Goal: Use online tool/utility: Utilize a website feature to perform a specific function

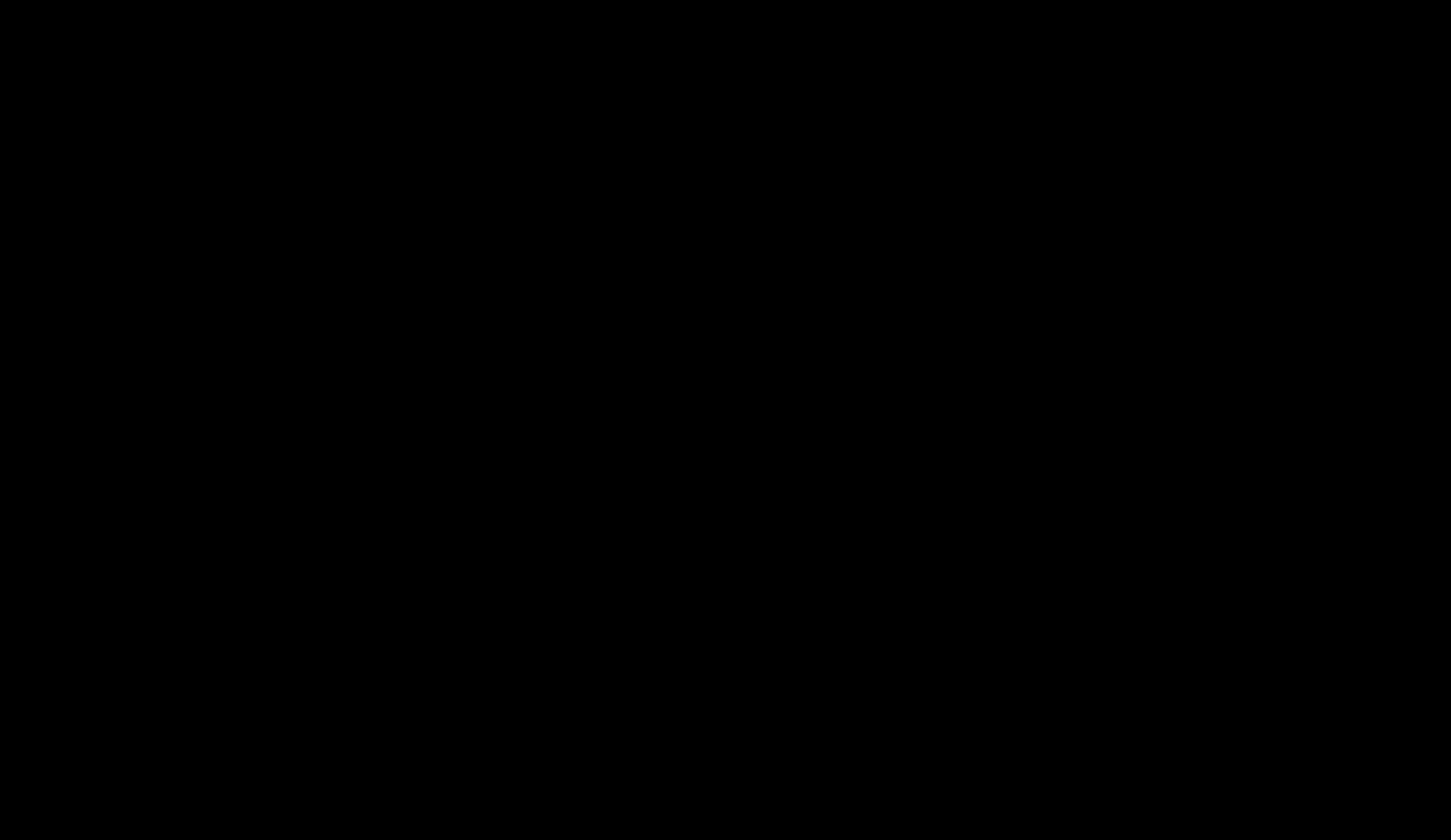
click at [1128, 398] on div "Slater is designed for desktop use. Please use a larger screen to access the fu…" at bounding box center [725, 601] width 1446 height 472
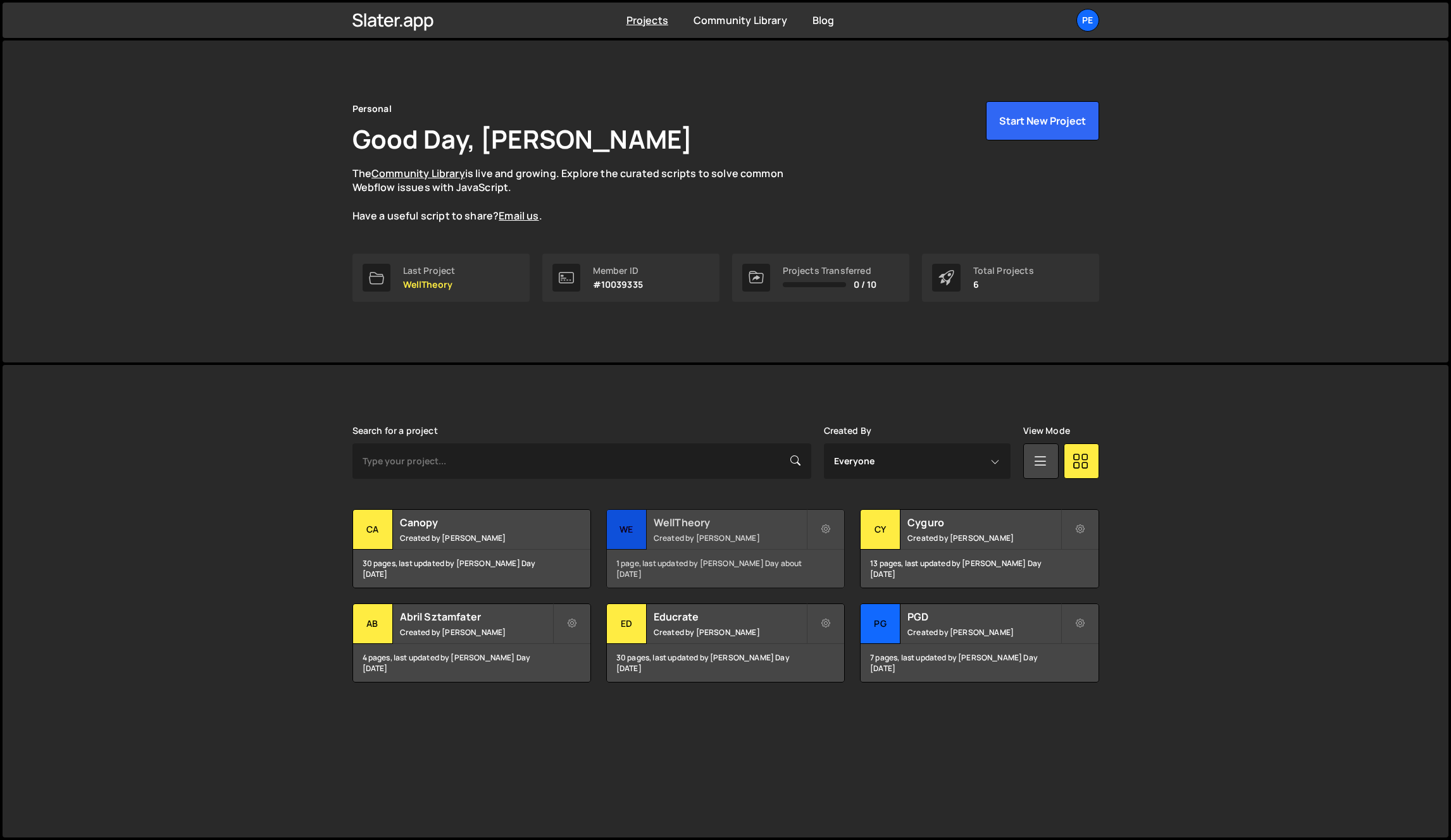
click at [693, 542] on small "Created by Pablo Gonzalez Day" at bounding box center [730, 538] width 153 height 11
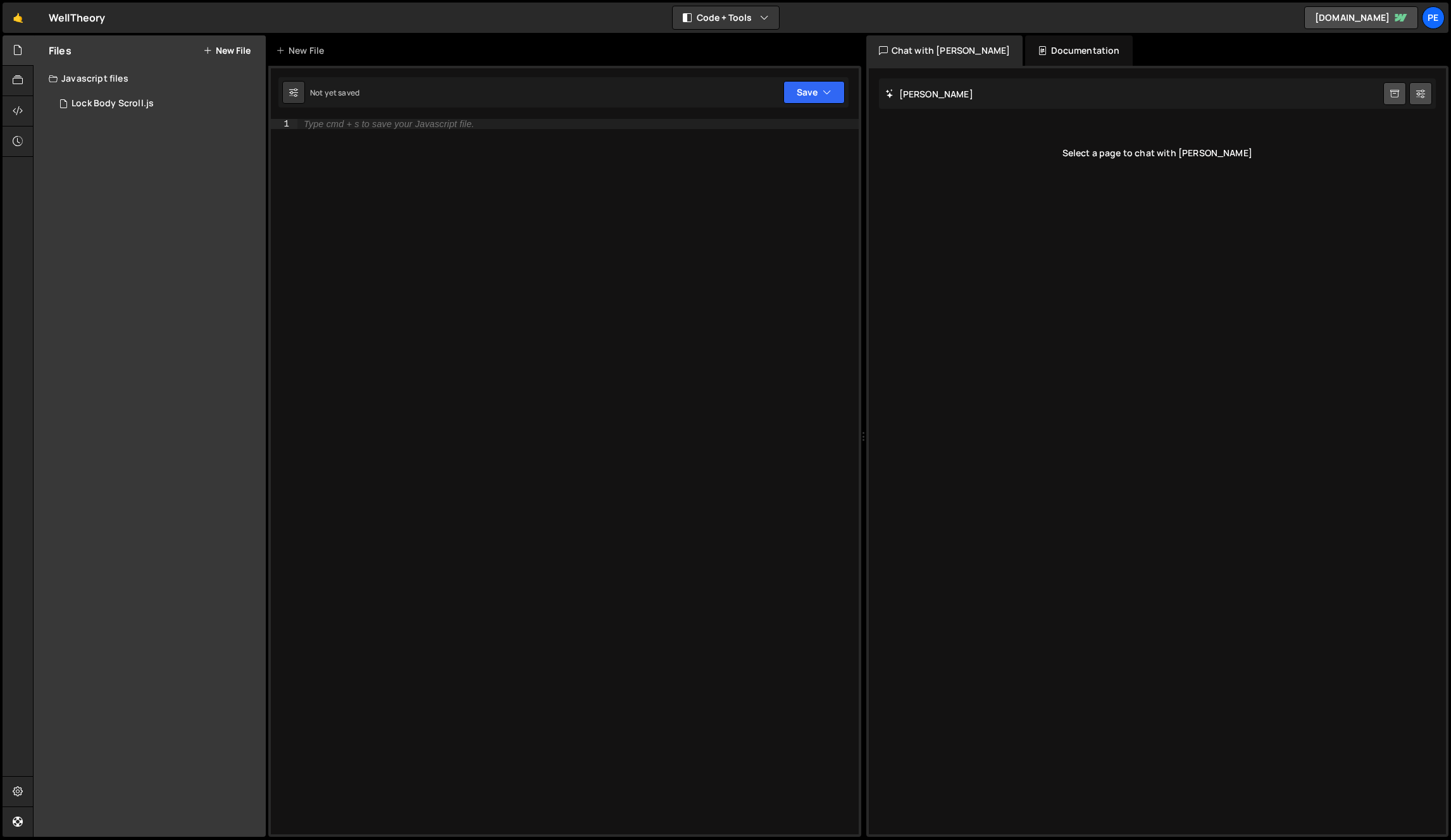
click at [400, 192] on div "Type cmd + s to save your Javascript file." at bounding box center [578, 487] width 561 height 736
click at [9, 52] on div at bounding box center [17, 51] width 31 height 31
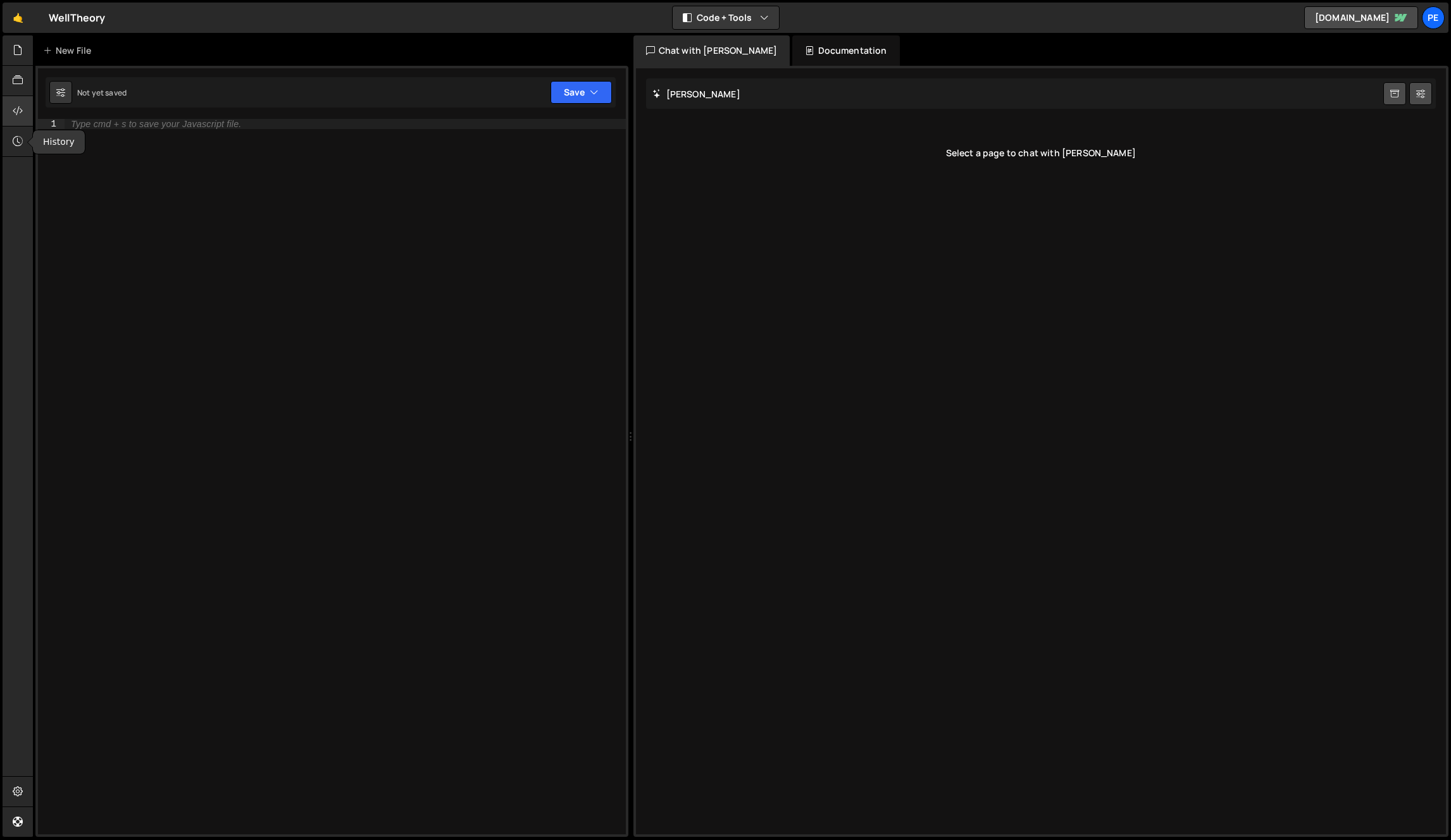
click at [18, 110] on icon at bounding box center [17, 110] width 10 height 14
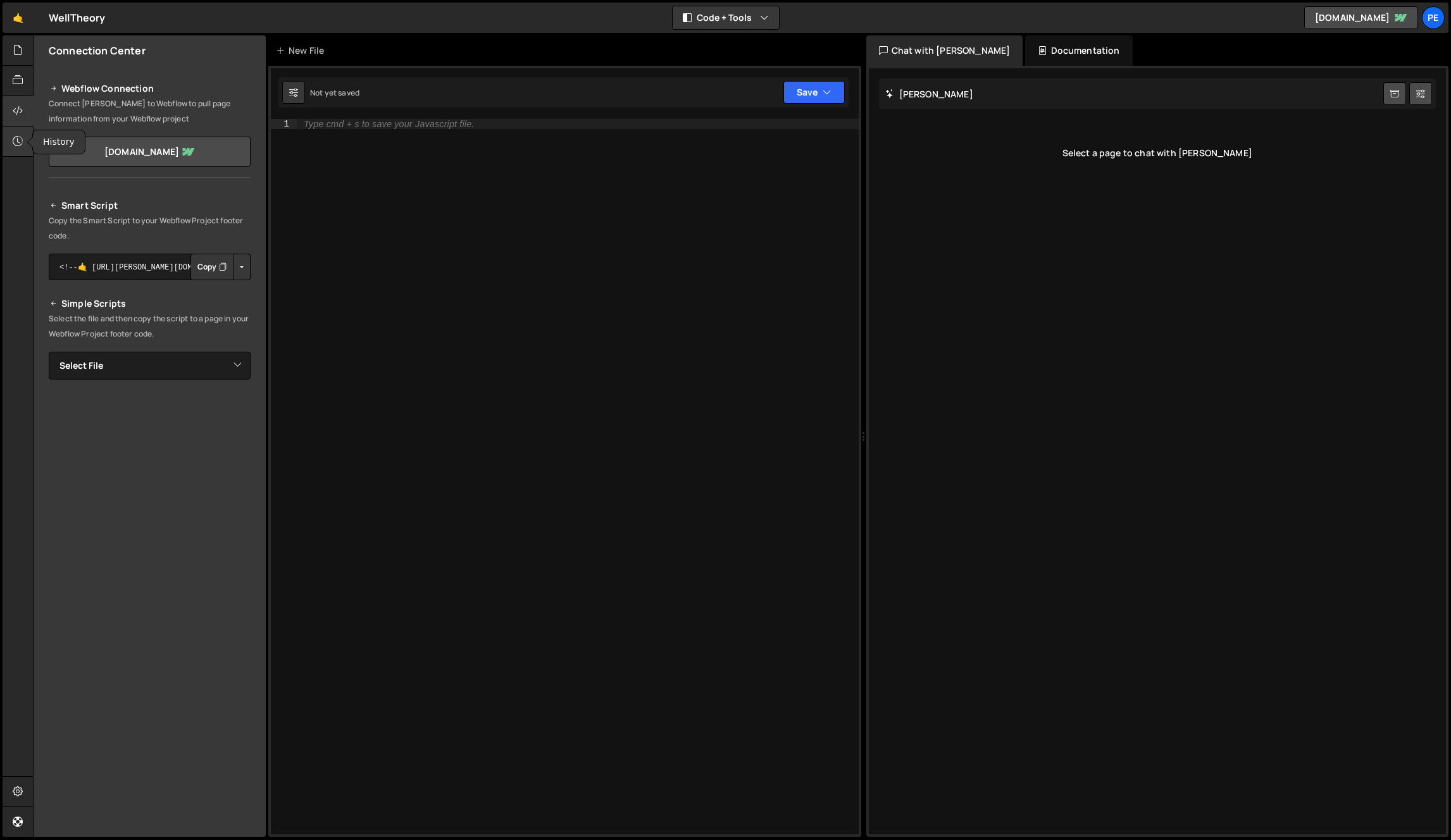
click at [6, 146] on div at bounding box center [17, 142] width 31 height 31
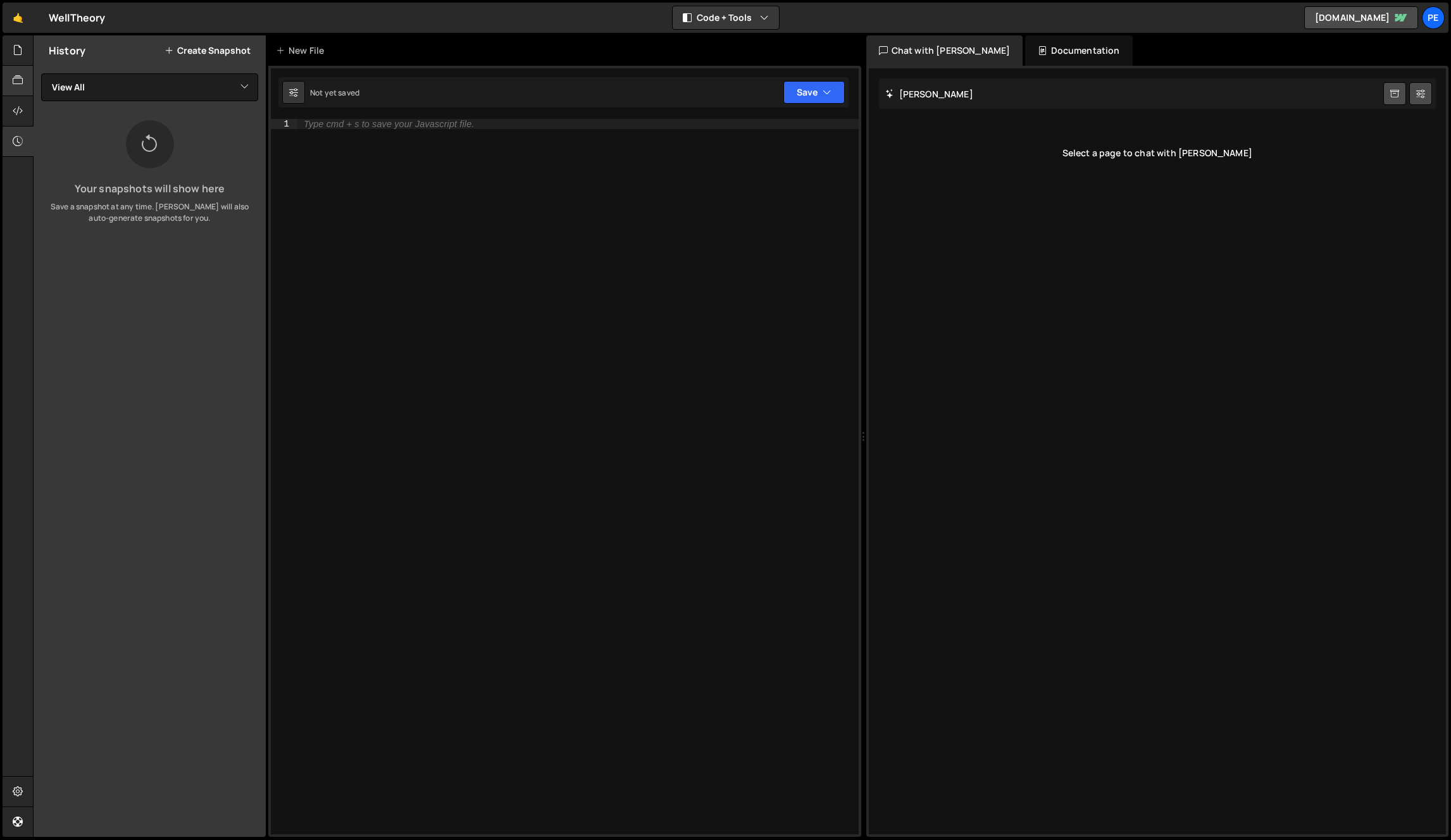
click at [32, 91] on div "Library" at bounding box center [58, 81] width 52 height 25
click at [23, 81] on icon at bounding box center [17, 80] width 10 height 14
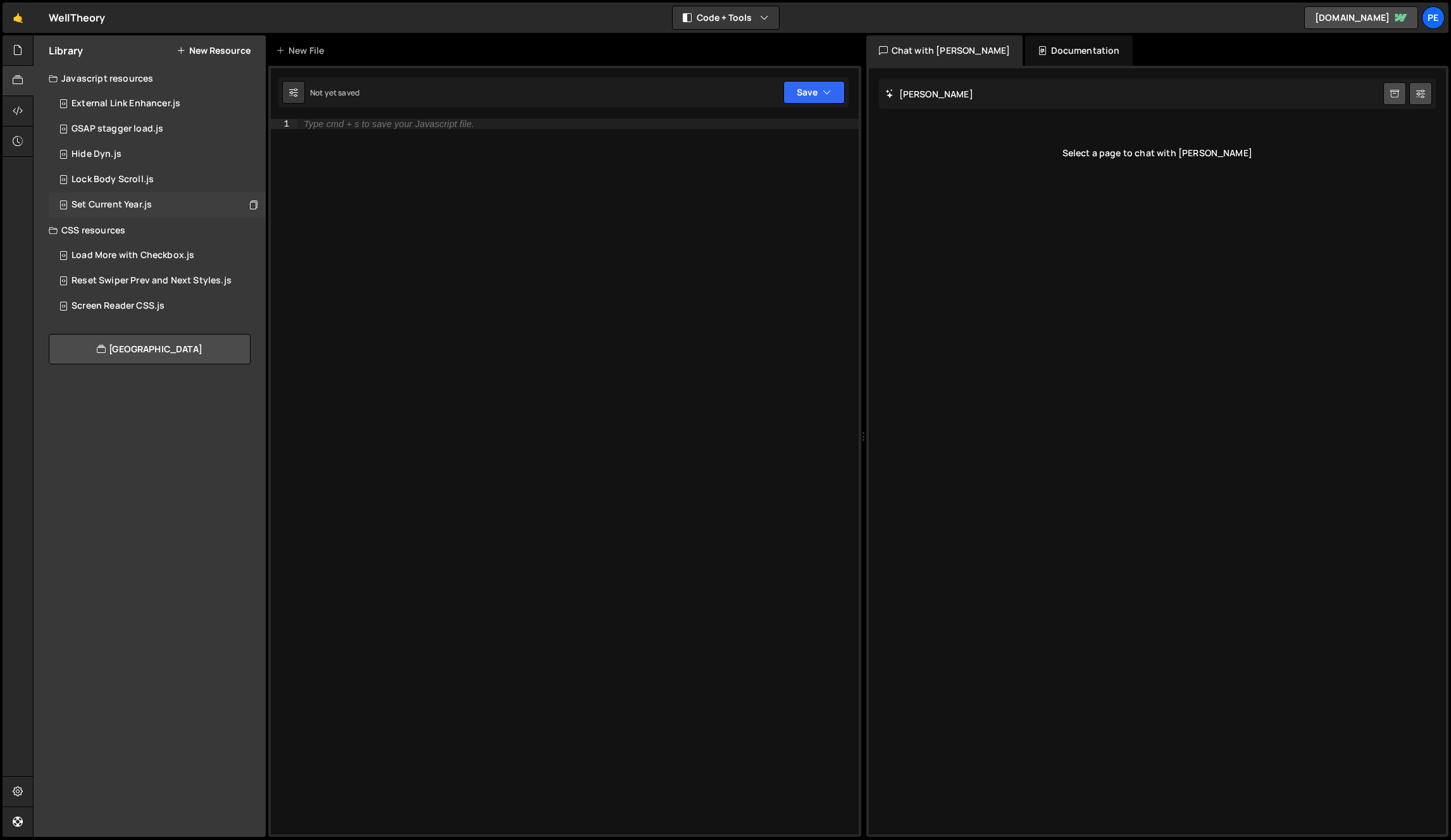
click at [138, 198] on div "Set Current Year.js 0" at bounding box center [157, 205] width 217 height 25
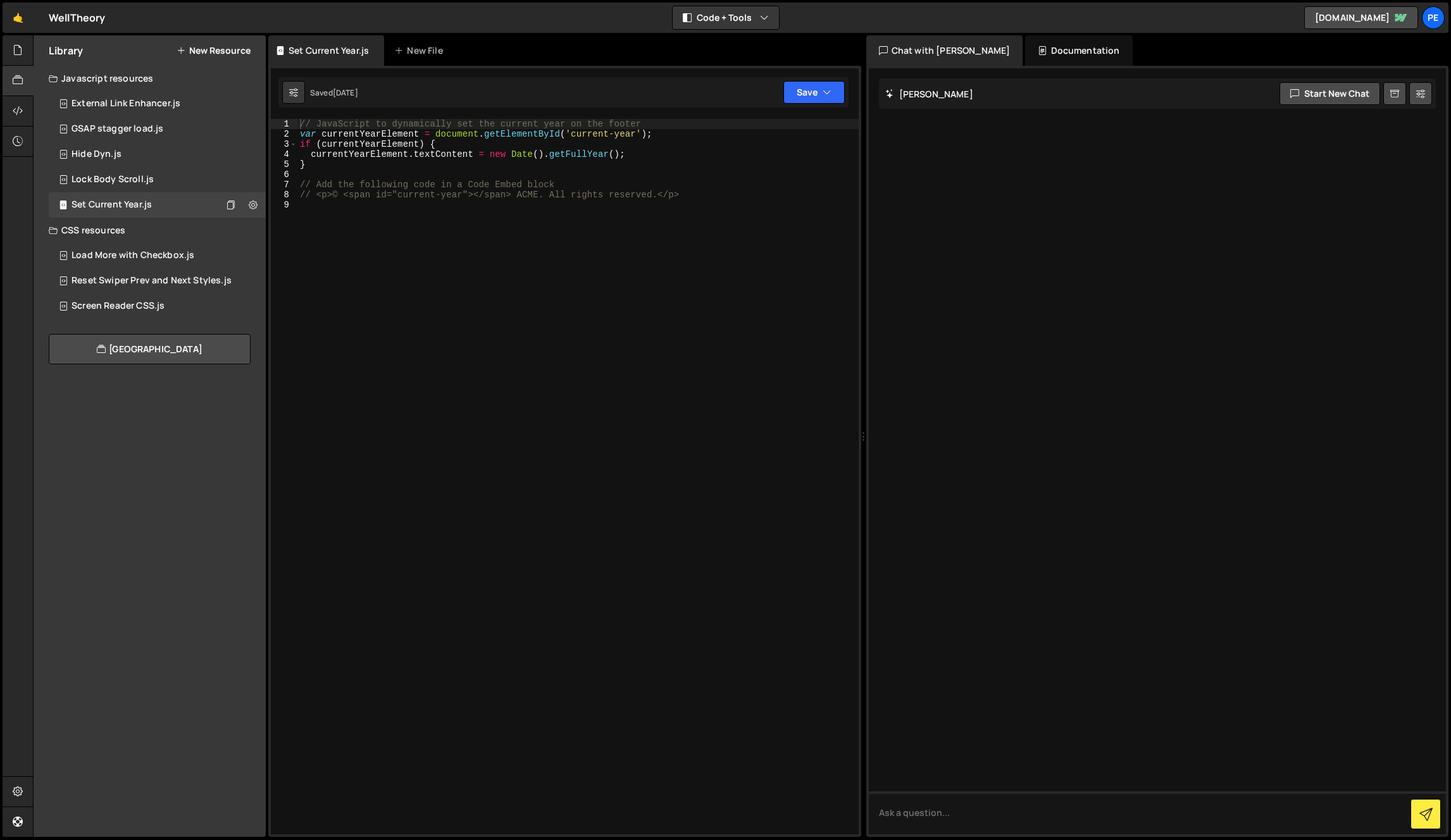
click at [522, 258] on div "// JavaScript to dynamically set the current year on the footer var currentYear…" at bounding box center [578, 487] width 561 height 736
type textarea "// <p>© <span id="current-year"></span> ACME. All rights reserved.</p>"
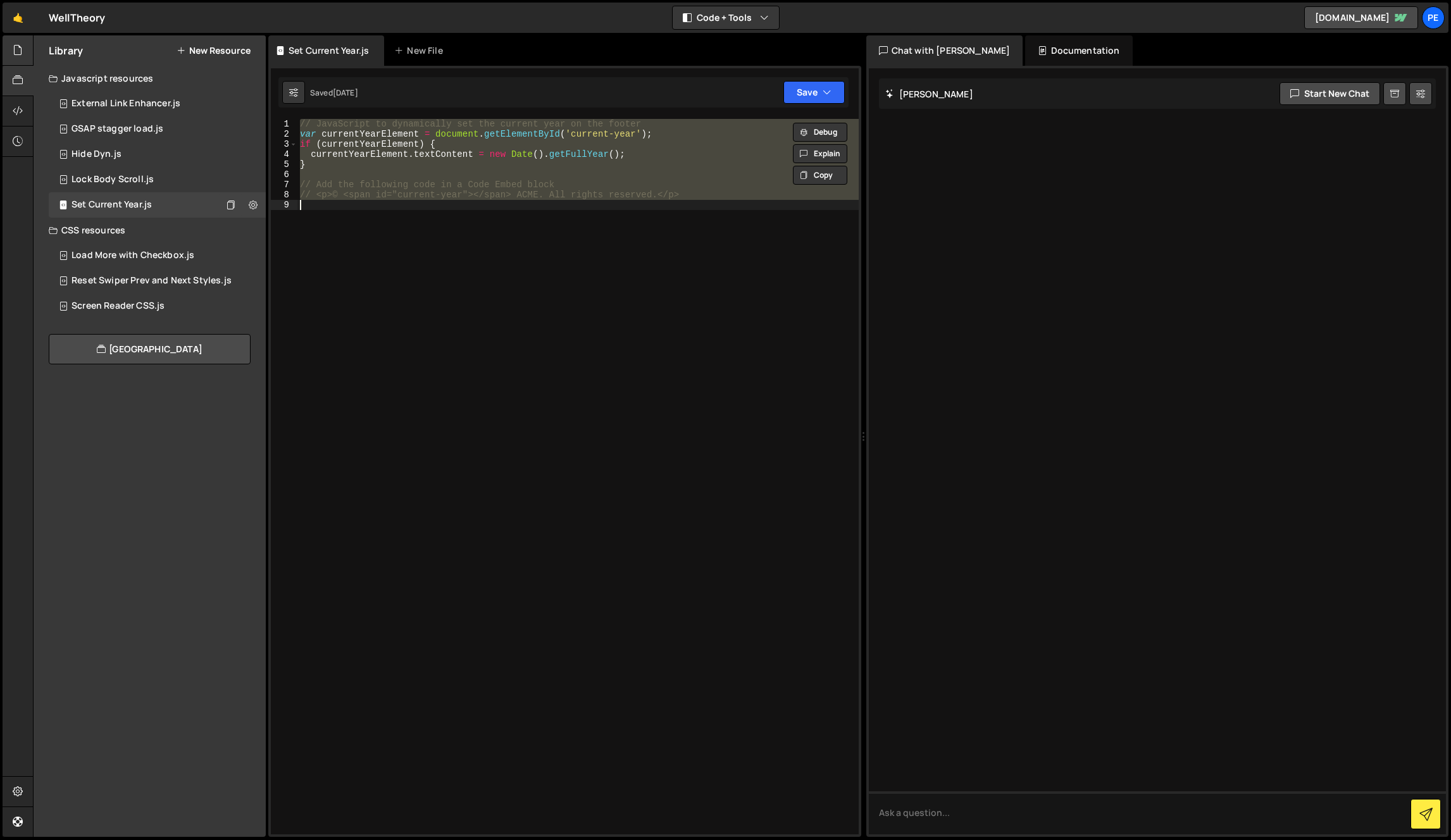
click at [23, 52] on icon at bounding box center [17, 49] width 10 height 14
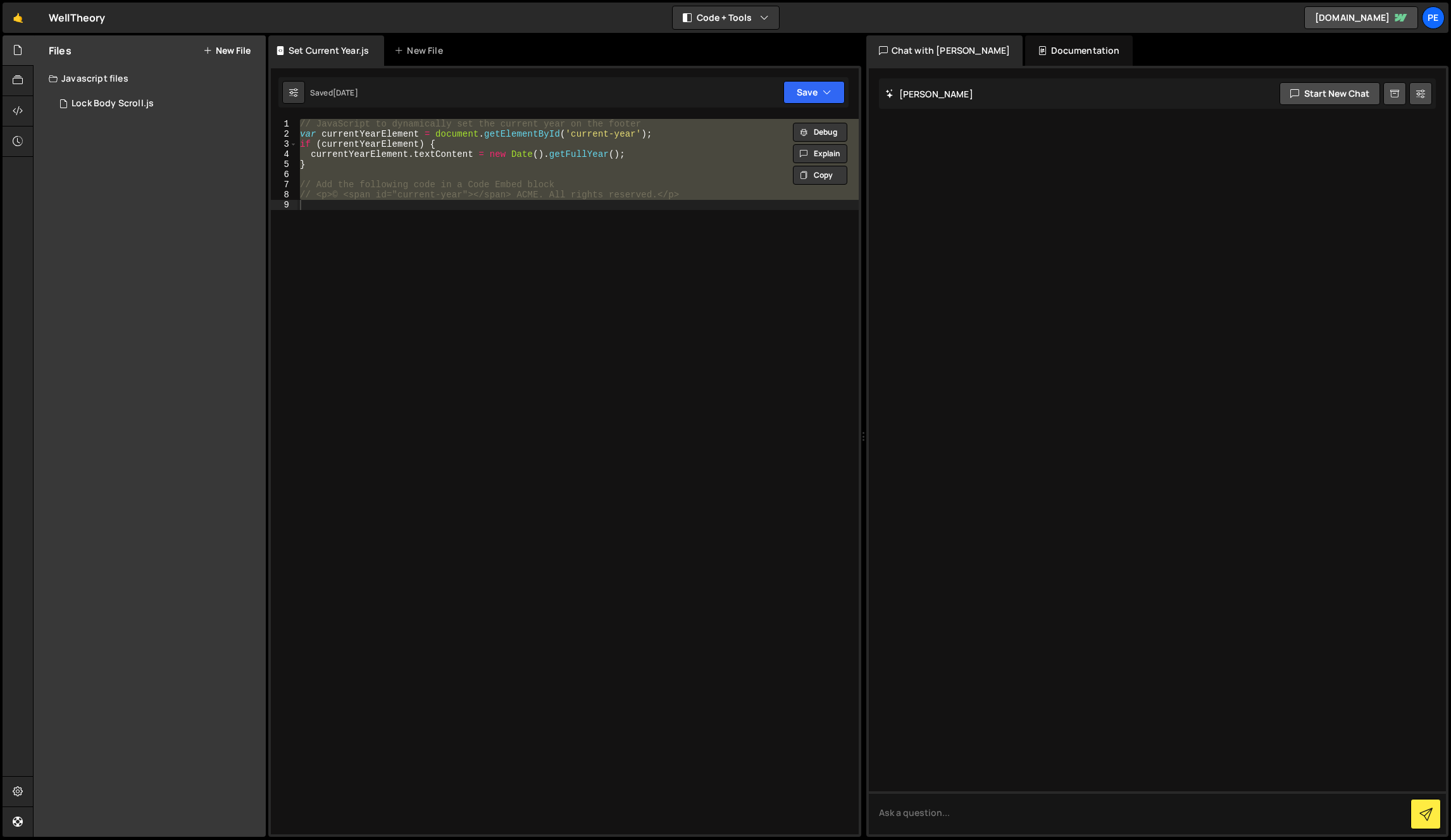
click at [169, 144] on div "Files New File Javascript files 1 Lock Body Scroll.js 0 CSS files Copy share li…" at bounding box center [150, 436] width 233 height 801
click at [233, 52] on button "New File" at bounding box center [227, 51] width 47 height 10
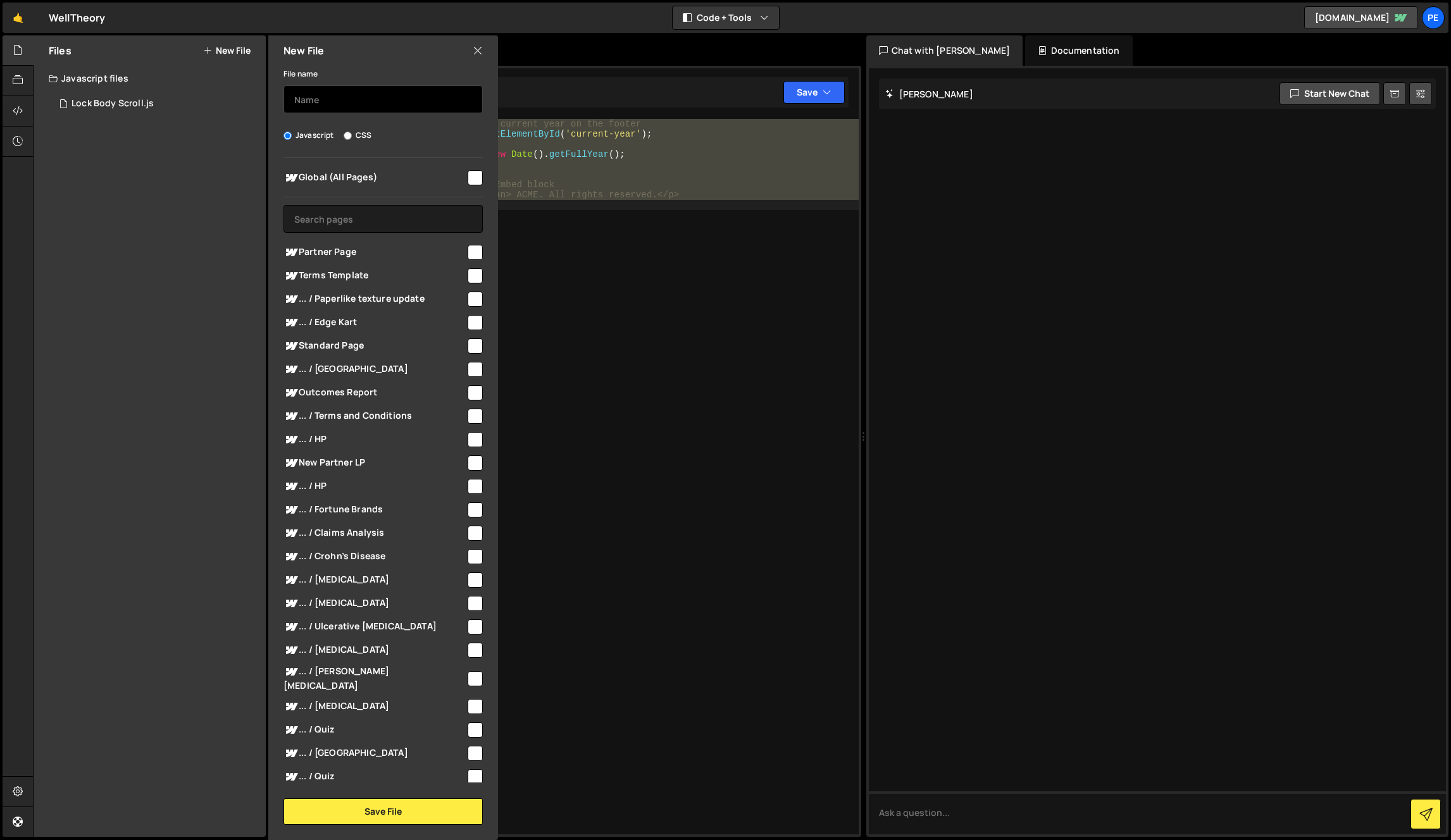
click at [387, 100] on input "text" at bounding box center [383, 100] width 199 height 28
click at [469, 178] on input "checkbox" at bounding box center [475, 177] width 15 height 15
checkbox input "true"
click at [407, 219] on input "text" at bounding box center [383, 219] width 199 height 28
click at [349, 105] on input "text" at bounding box center [383, 100] width 199 height 28
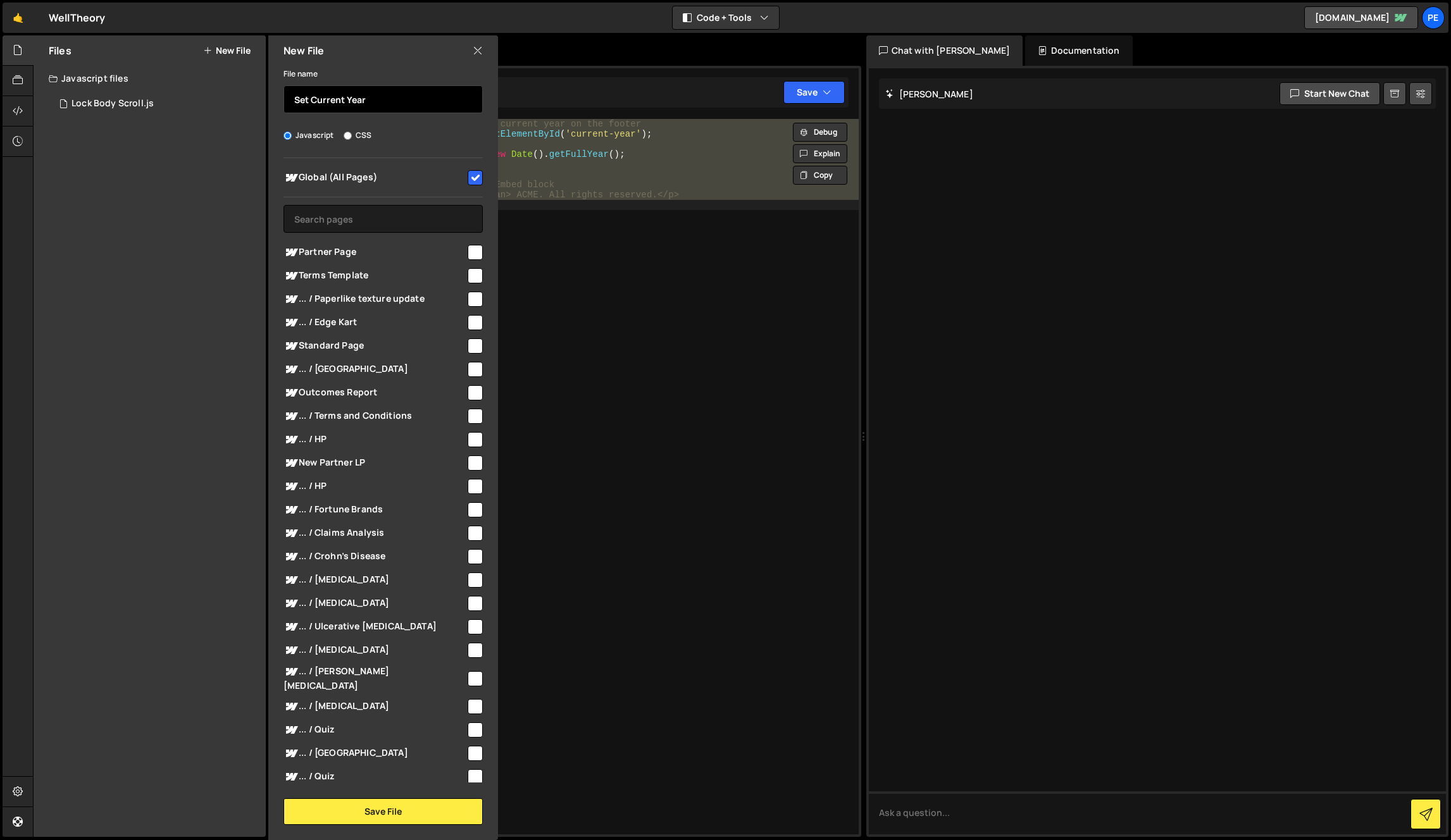
type input "Set Current Year"
click at [389, 812] on button "Save File" at bounding box center [383, 812] width 199 height 27
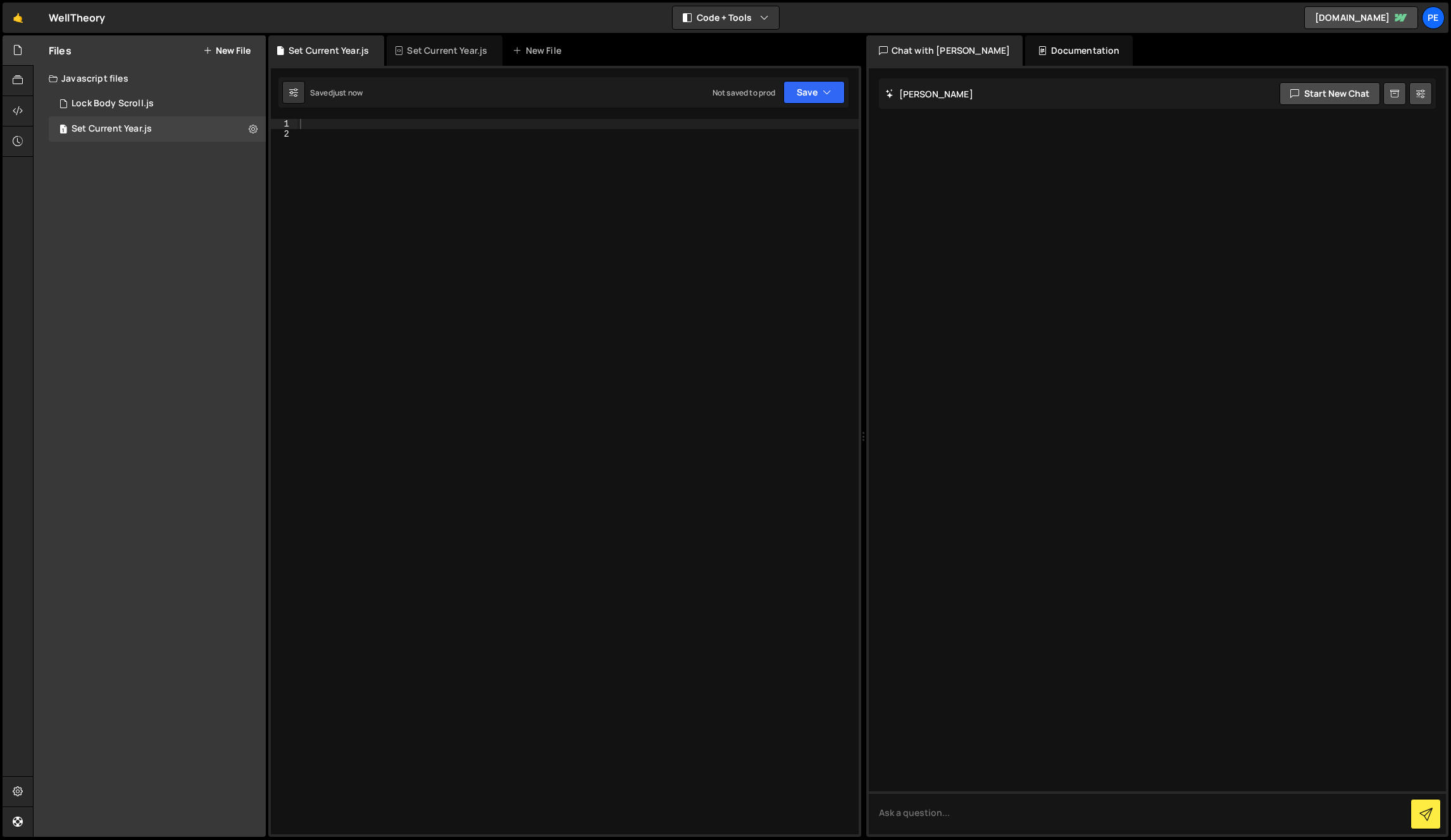
click at [170, 162] on div "Files New File Javascript files 1 Lock Body Scroll.js 0 1 Set Current Year.js 0…" at bounding box center [150, 436] width 233 height 801
click at [522, 238] on div at bounding box center [578, 487] width 561 height 736
paste textarea
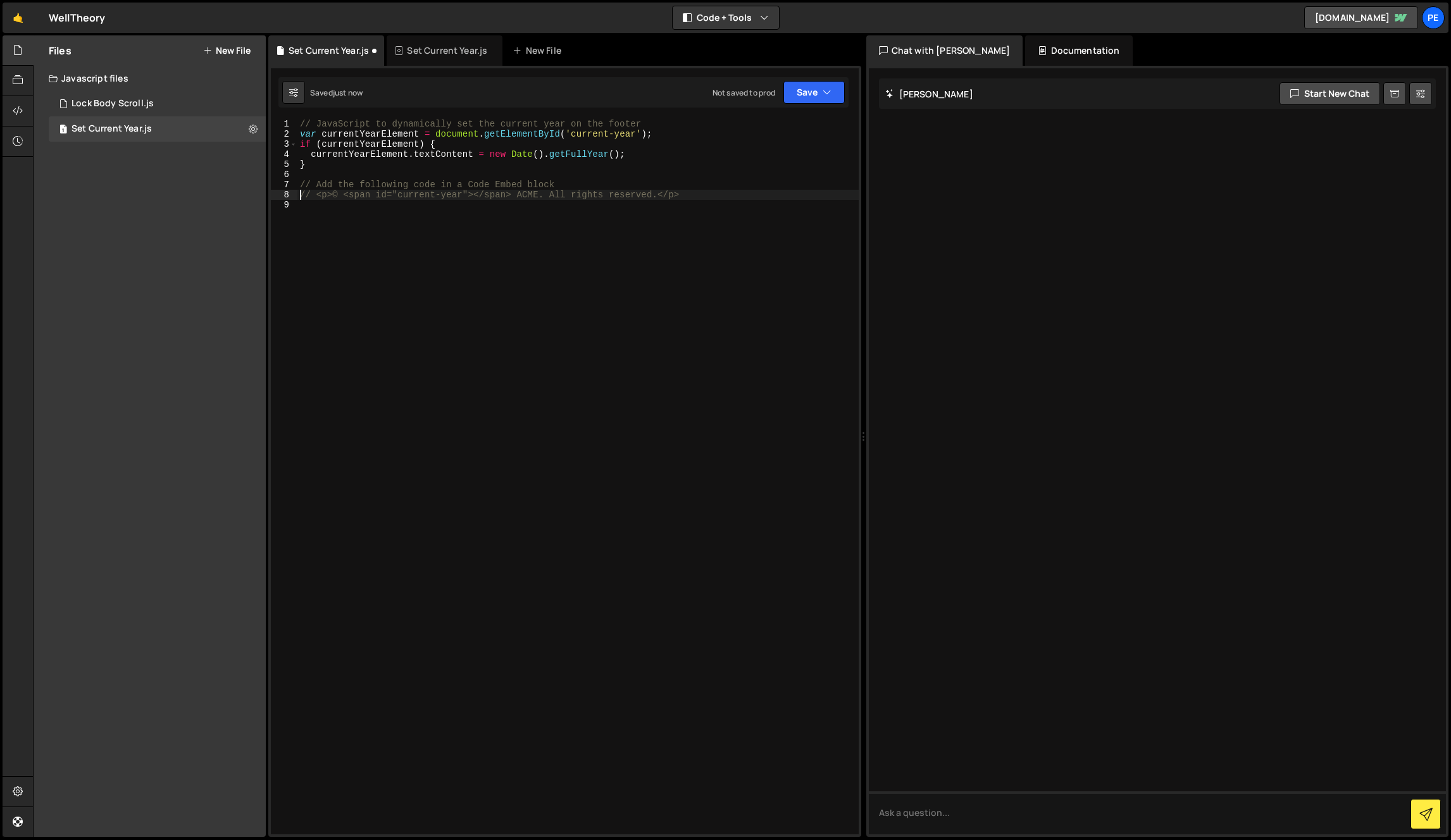
type textarea "// Add the following code in a Code Embed block"
type textarea "}"
type textarea "// <p>© <span id="current-year"></span> ACME. All rights reserved.</p>"
type textarea "// Add the following code in a Code Embed block"
click at [562, 315] on div "// JavaScript to dynamically set the current year on the footer var currentYear…" at bounding box center [578, 487] width 561 height 736
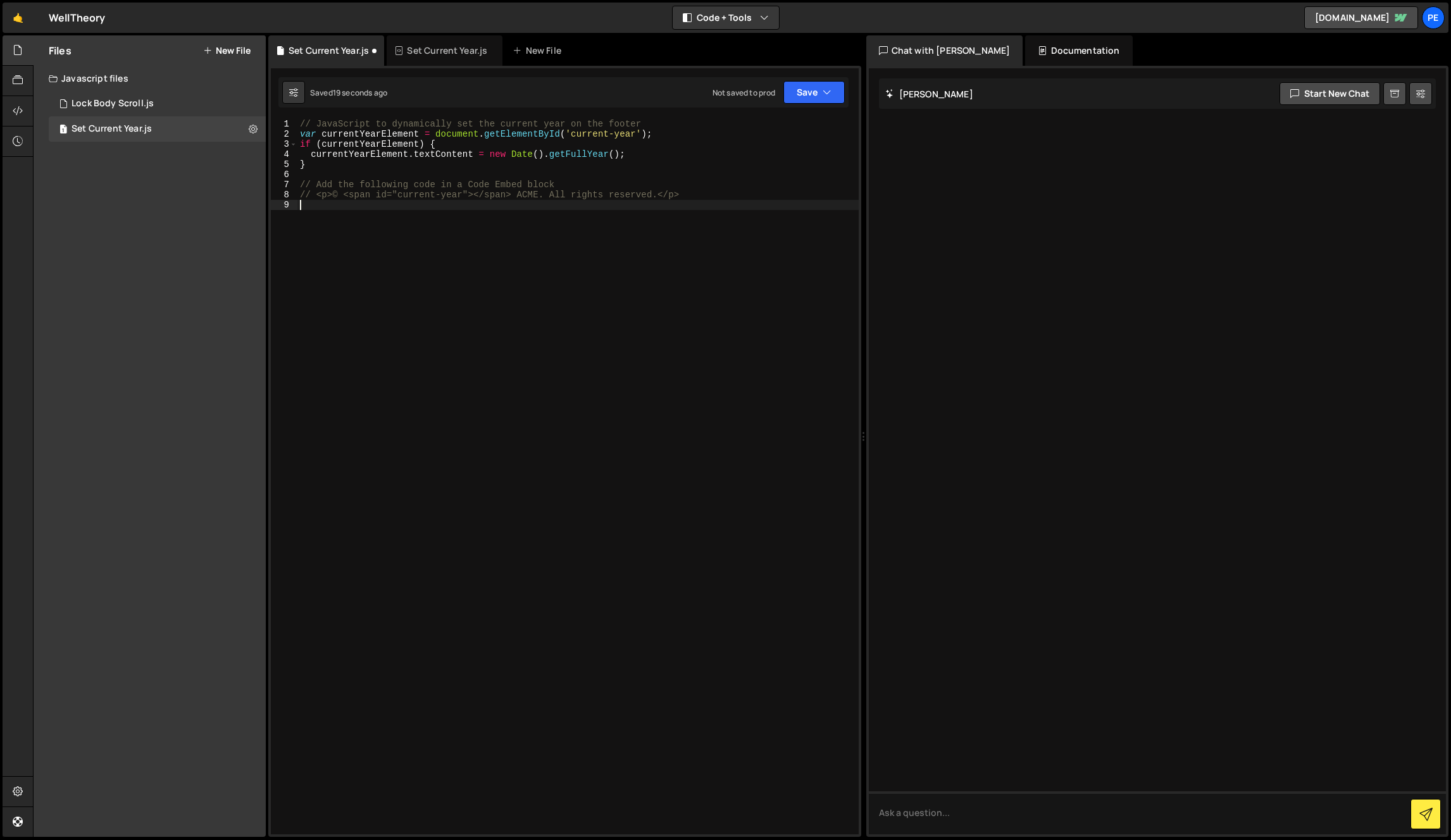
type textarea "// <p>© <span id="current-year"></span> ACME. All rights reserved.</p>"
paste textarea
type textarea "</script>"
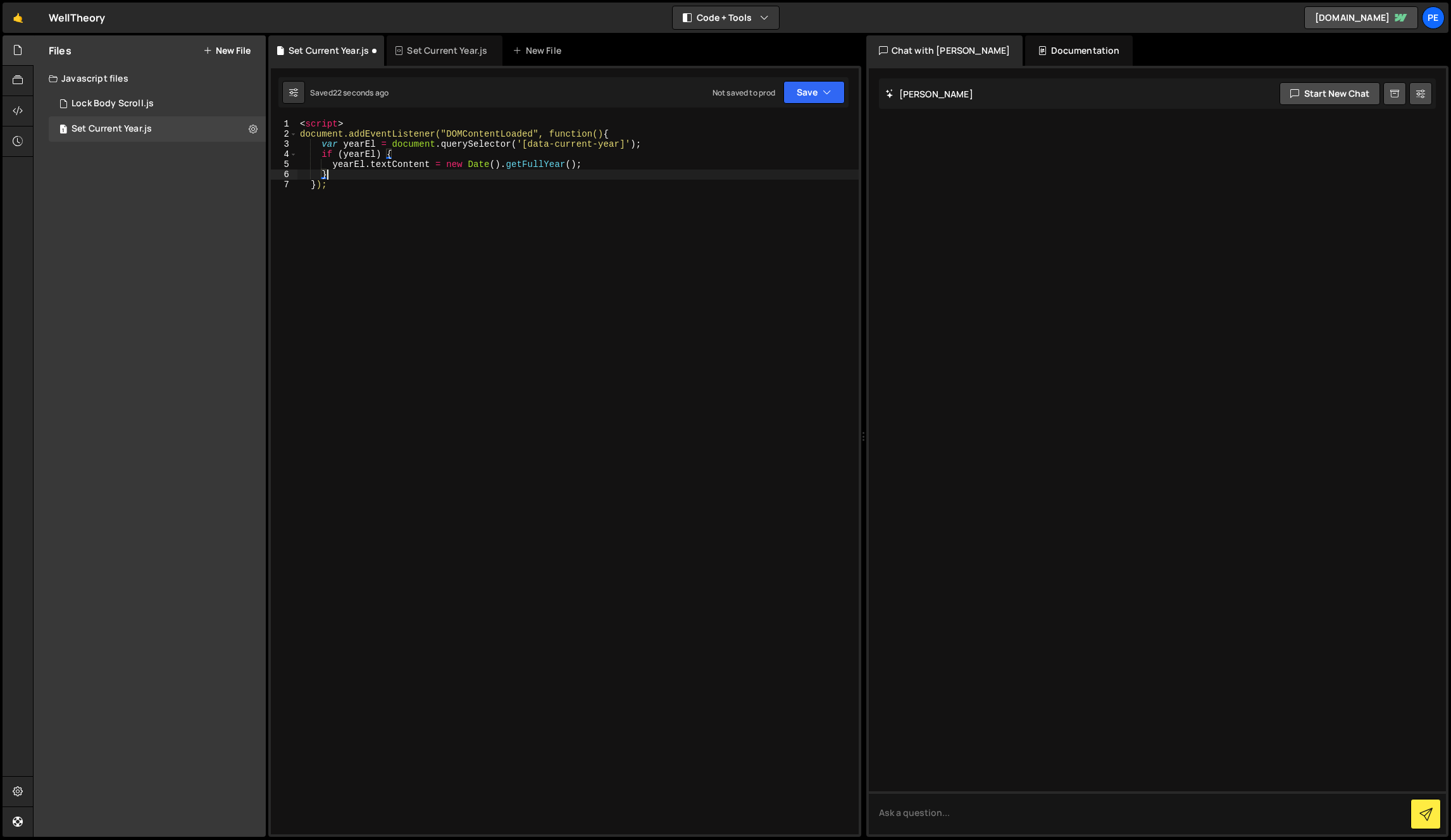
type textarea "<script>"
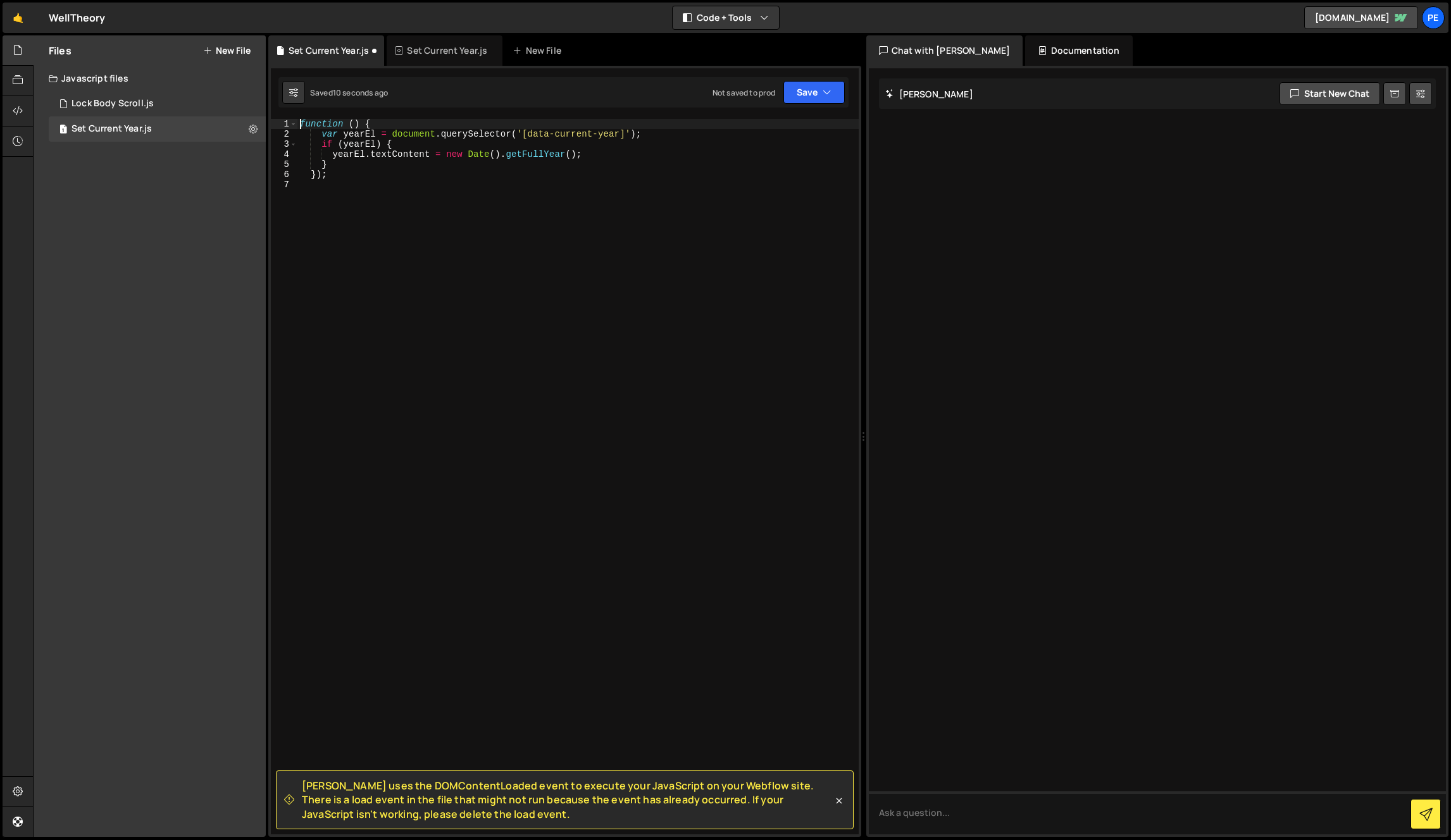
type textarea "var yearEl = document.querySelector('[data-current-year]');"
type textarea "});"
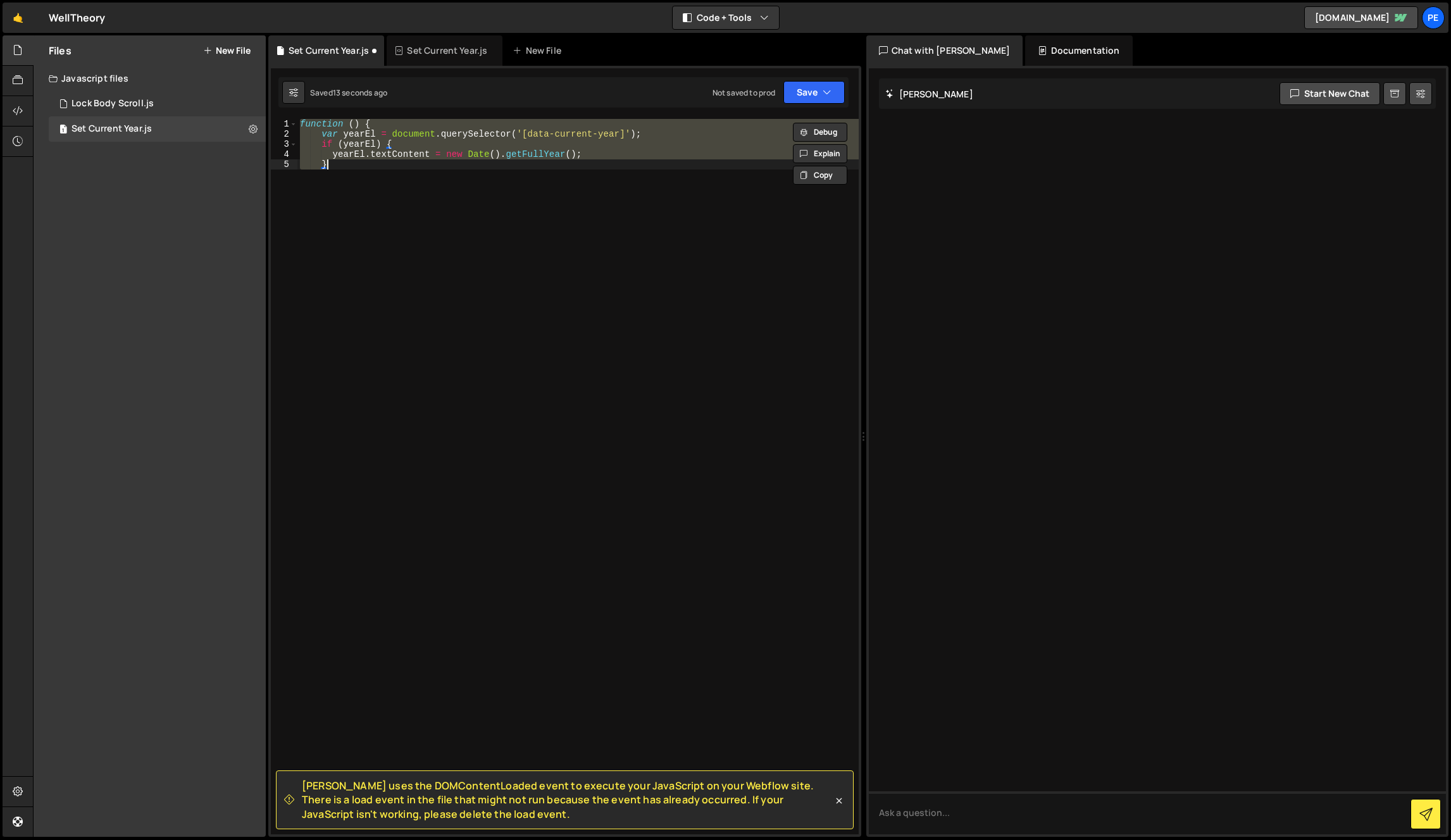
type textarea "}"
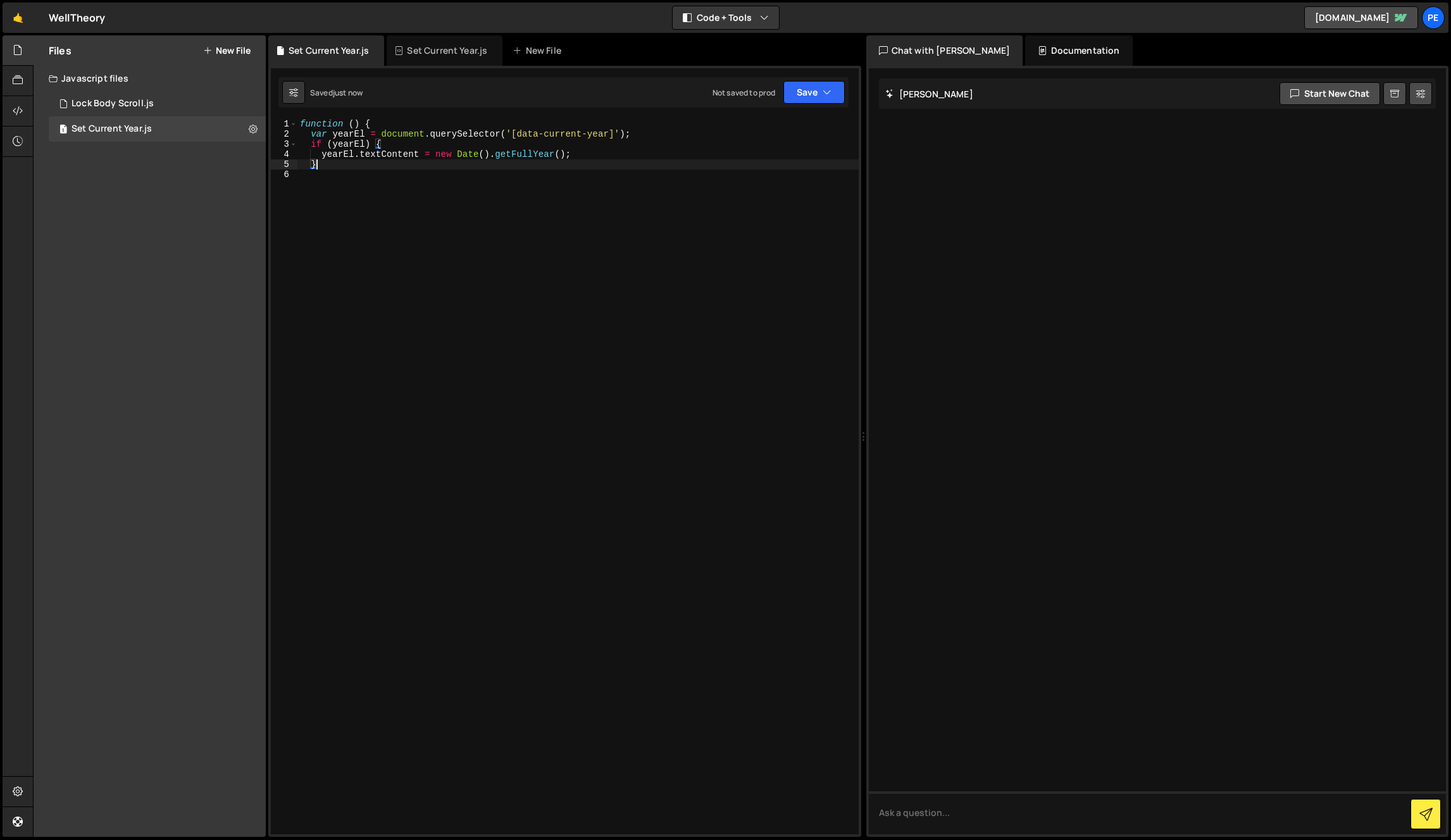
drag, startPoint x: 648, startPoint y: 582, endPoint x: 655, endPoint y: 554, distance: 28.9
click at [648, 582] on div "function ( ) { var yearEl = document . querySelector ( '[data-current-year]' ) …" at bounding box center [578, 487] width 561 height 736
click at [818, 92] on button "Save" at bounding box center [814, 92] width 61 height 23
click at [796, 173] on div "Not saved to prod" at bounding box center [771, 178] width 132 height 15
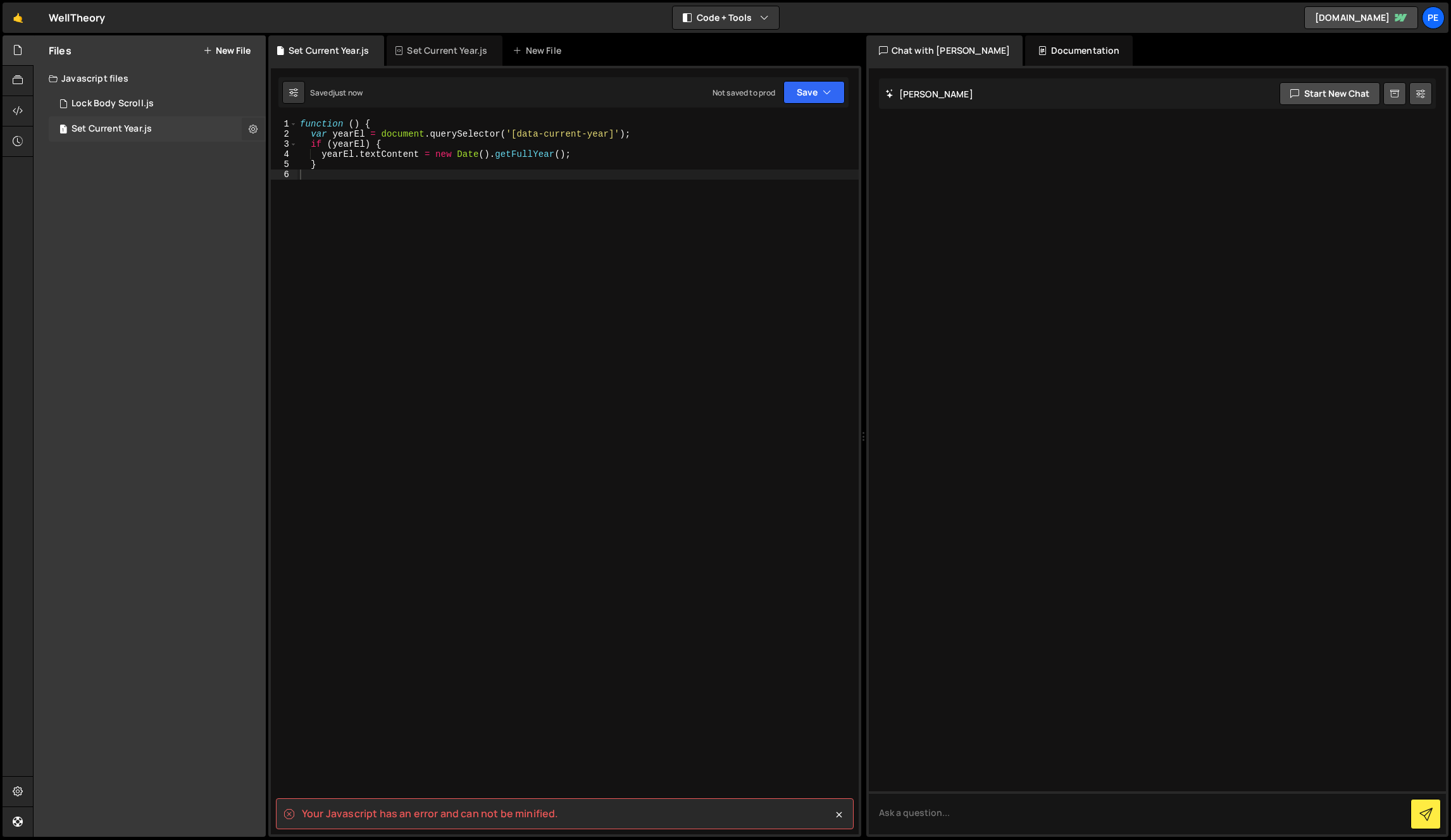
click at [248, 126] on icon at bounding box center [253, 129] width 9 height 12
drag, startPoint x: 508, startPoint y: 371, endPoint x: 510, endPoint y: 358, distance: 13.2
click at [508, 371] on div "function ( ) { var yearEl = document . querySelector ( '[data-current-year]' ) …" at bounding box center [578, 487] width 561 height 736
type textarea "}"
click at [502, 190] on div "function ( ) { var yearEl = document . querySelector ( '[data-current-year]' ) …" at bounding box center [578, 487] width 561 height 736
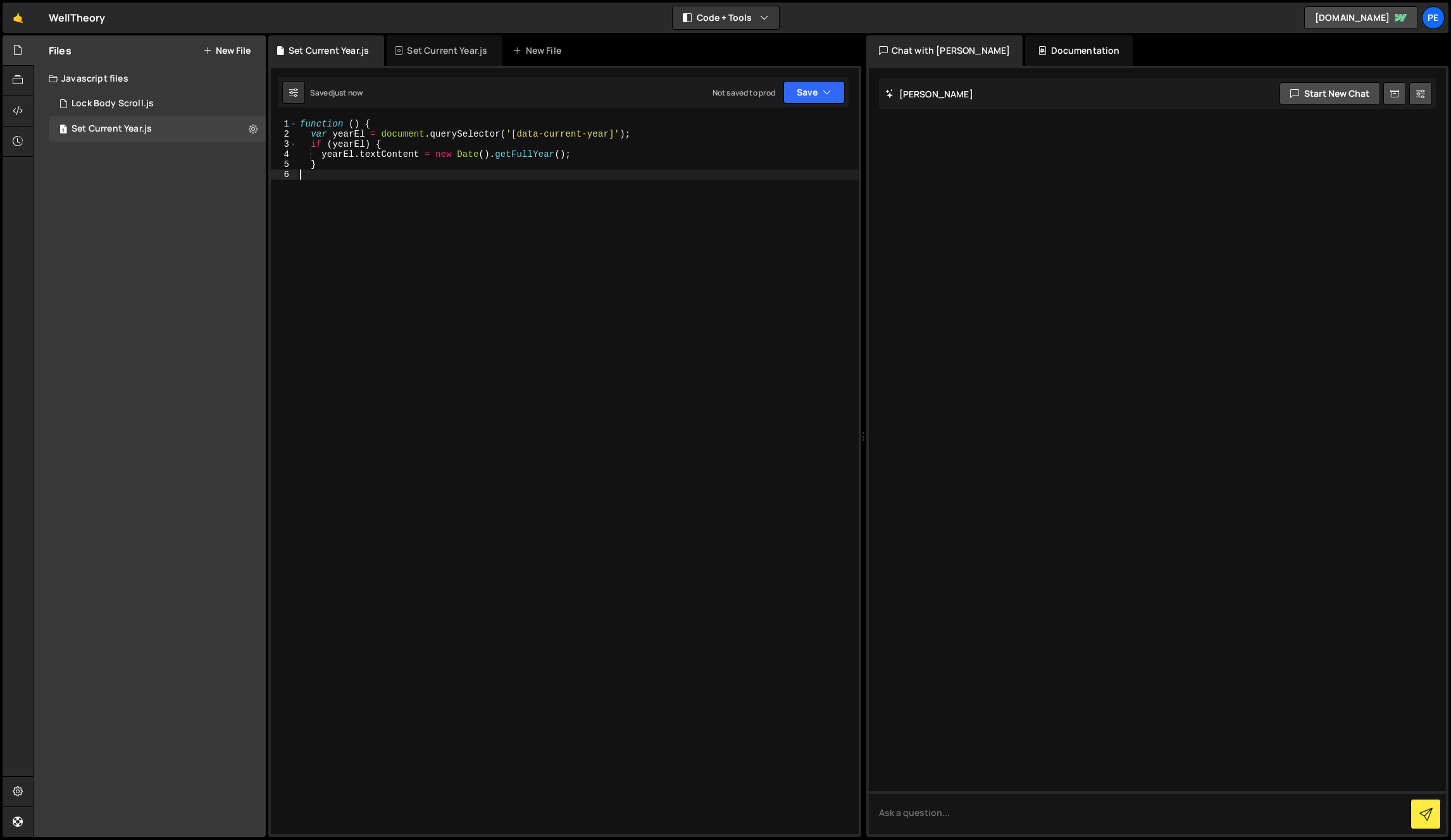
click at [409, 207] on div "function ( ) { var yearEl = document . querySelector ( '[data-current-year]' ) …" at bounding box center [578, 487] width 561 height 736
type textarea "}"
click at [810, 94] on button "Save" at bounding box center [814, 92] width 61 height 23
click at [780, 168] on div "Save to Production S" at bounding box center [771, 164] width 132 height 12
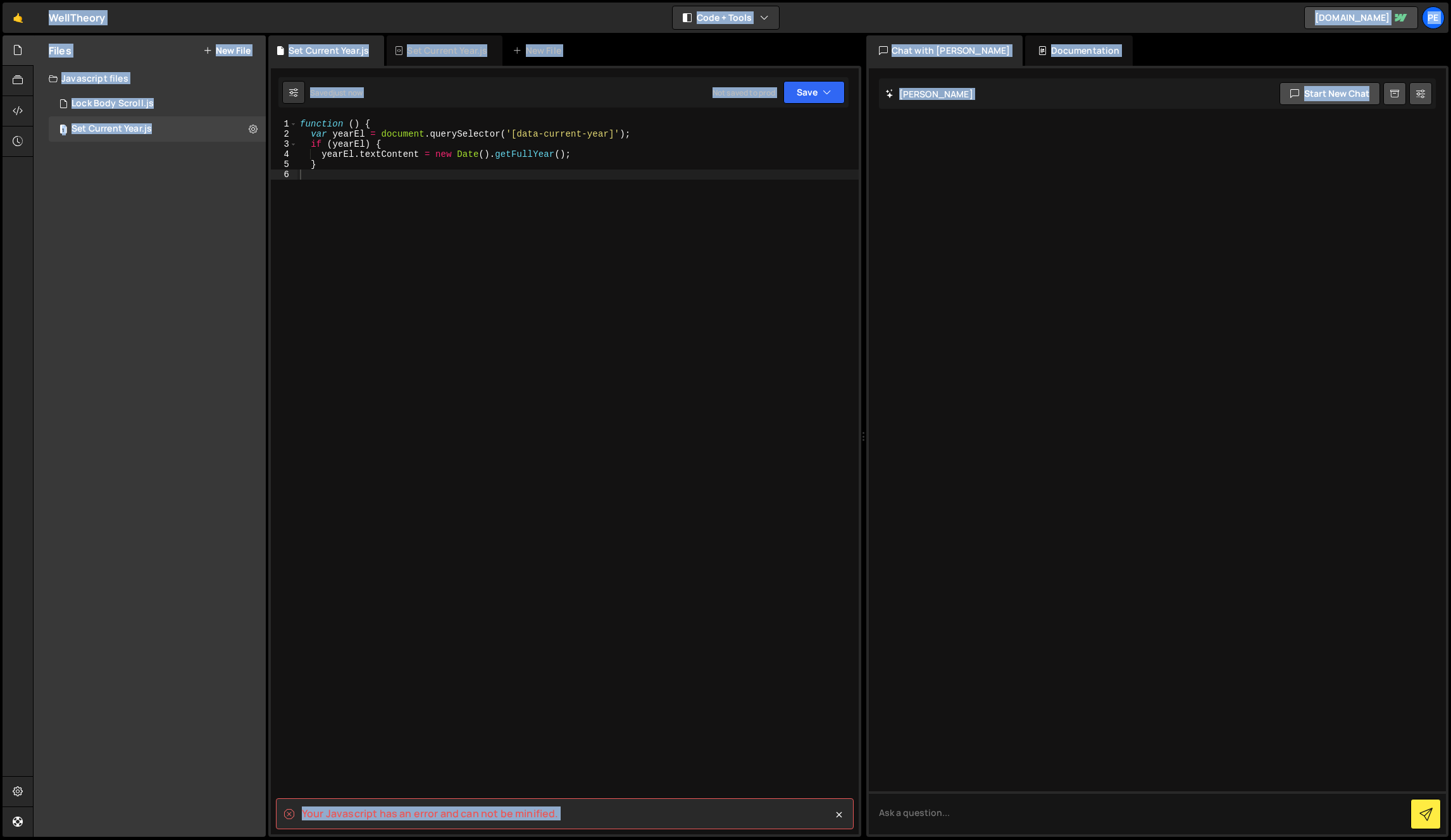
copy body "Lo Ipsumdol Sita Conse Adipis elit seddoe Tempori Utlabor Etdolo Magn al e adm.…"
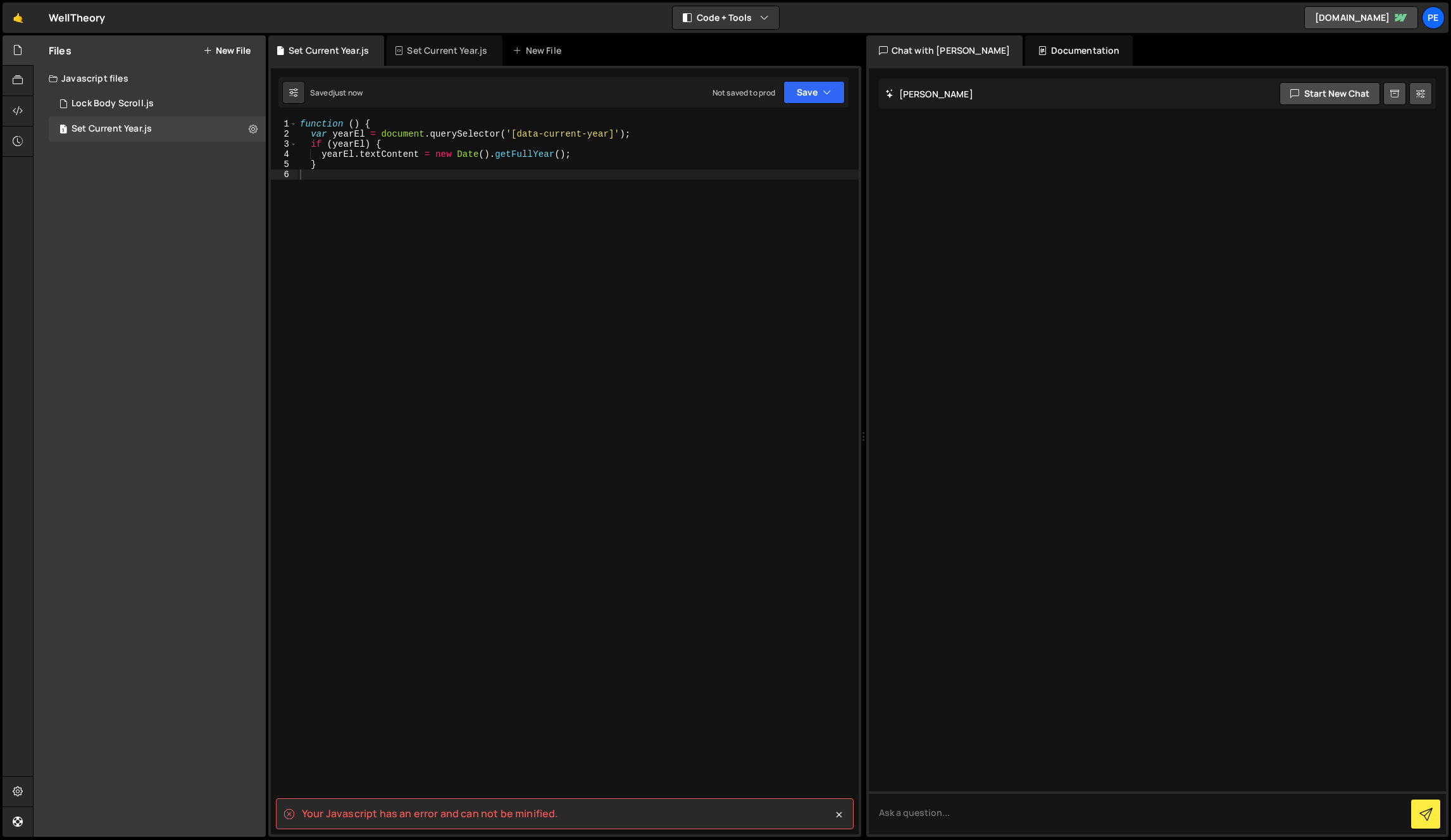
click at [522, 166] on div "function ( ) { var yearEl = document . querySelector ( '[data-current-year]' ) …" at bounding box center [578, 487] width 561 height 736
type textarea "}"
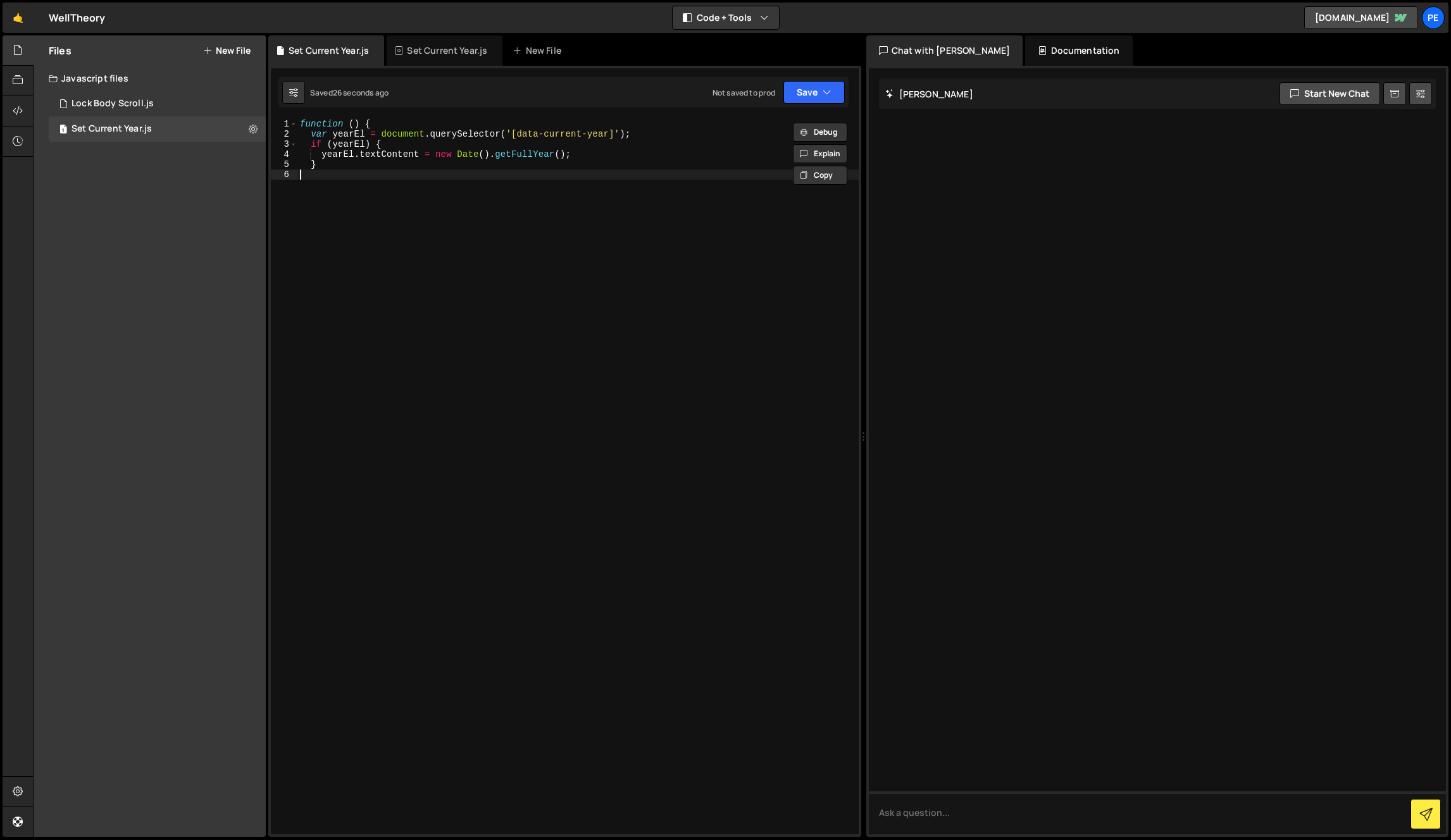
click at [550, 244] on div "function ( ) { var yearEl = document . querySelector ( '[data-current-year]' ) …" at bounding box center [578, 487] width 561 height 736
type textarea "}"
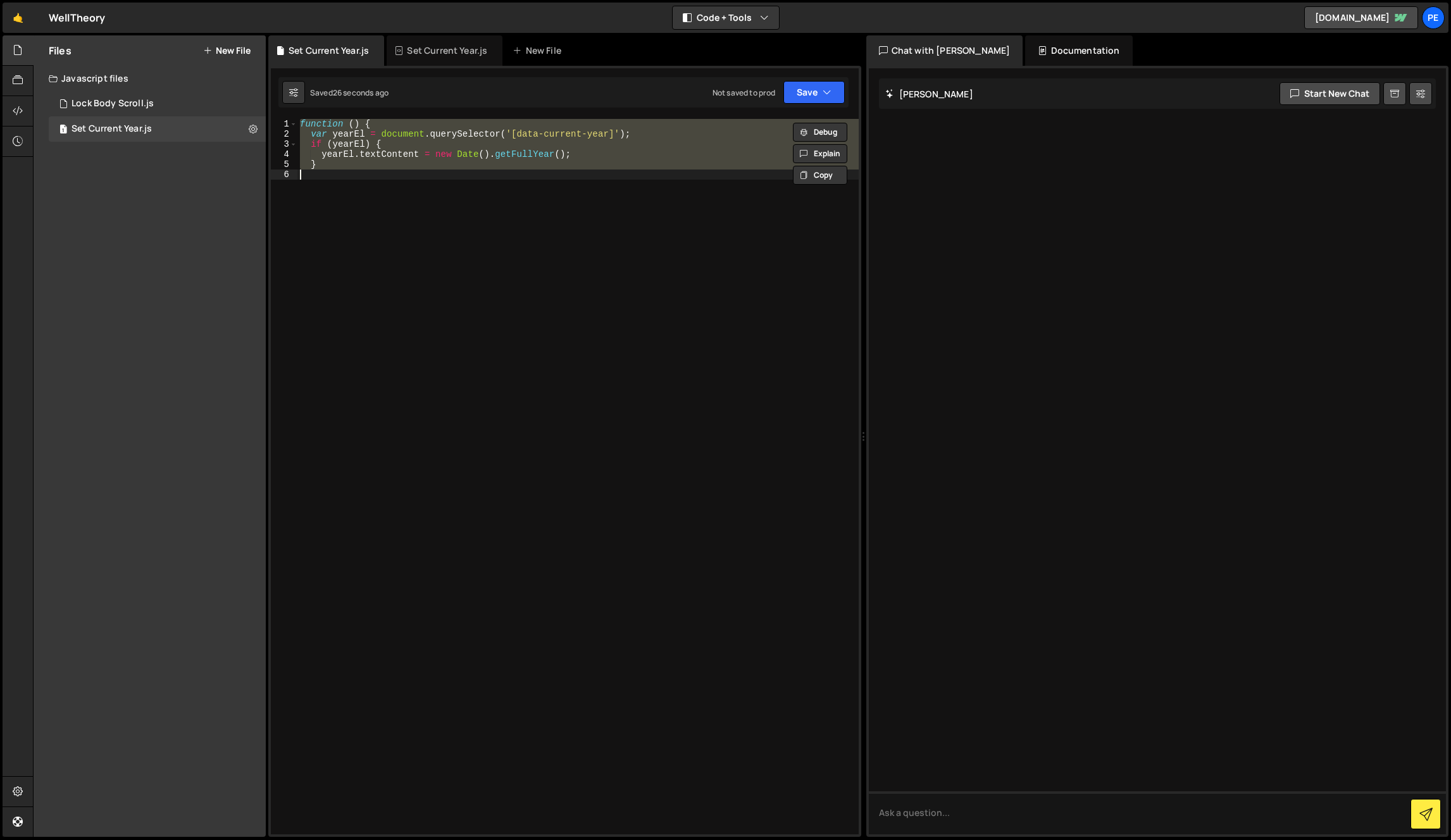
paste textarea
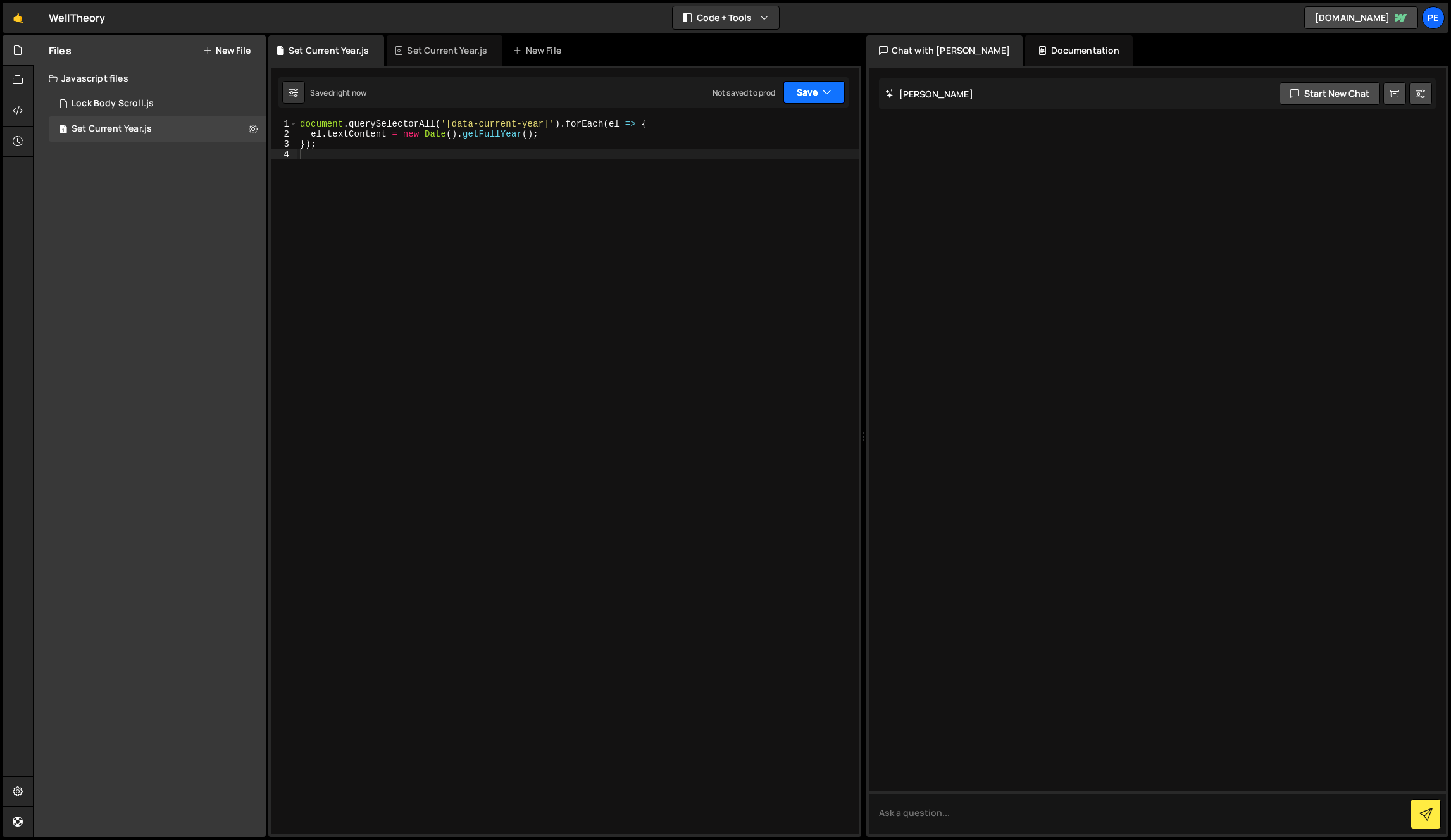
click at [800, 95] on button "Save" at bounding box center [814, 92] width 61 height 23
click at [800, 181] on div "Not saved to prod" at bounding box center [771, 178] width 132 height 15
click at [387, 247] on div "document . querySelectorAll ( '[data-current-year]' ) . forEach ( el => { el . …" at bounding box center [578, 487] width 561 height 736
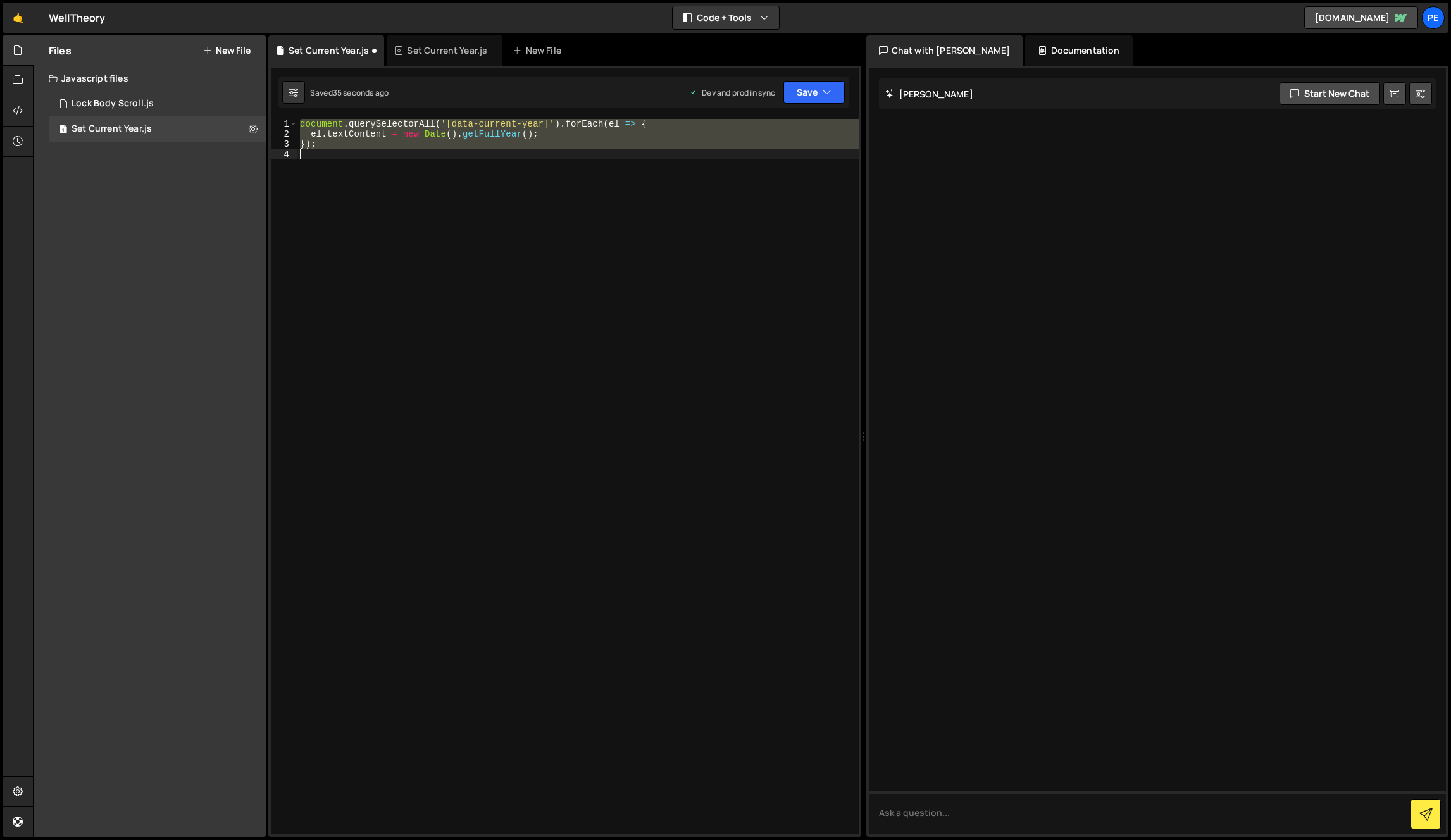
type textarea "}"
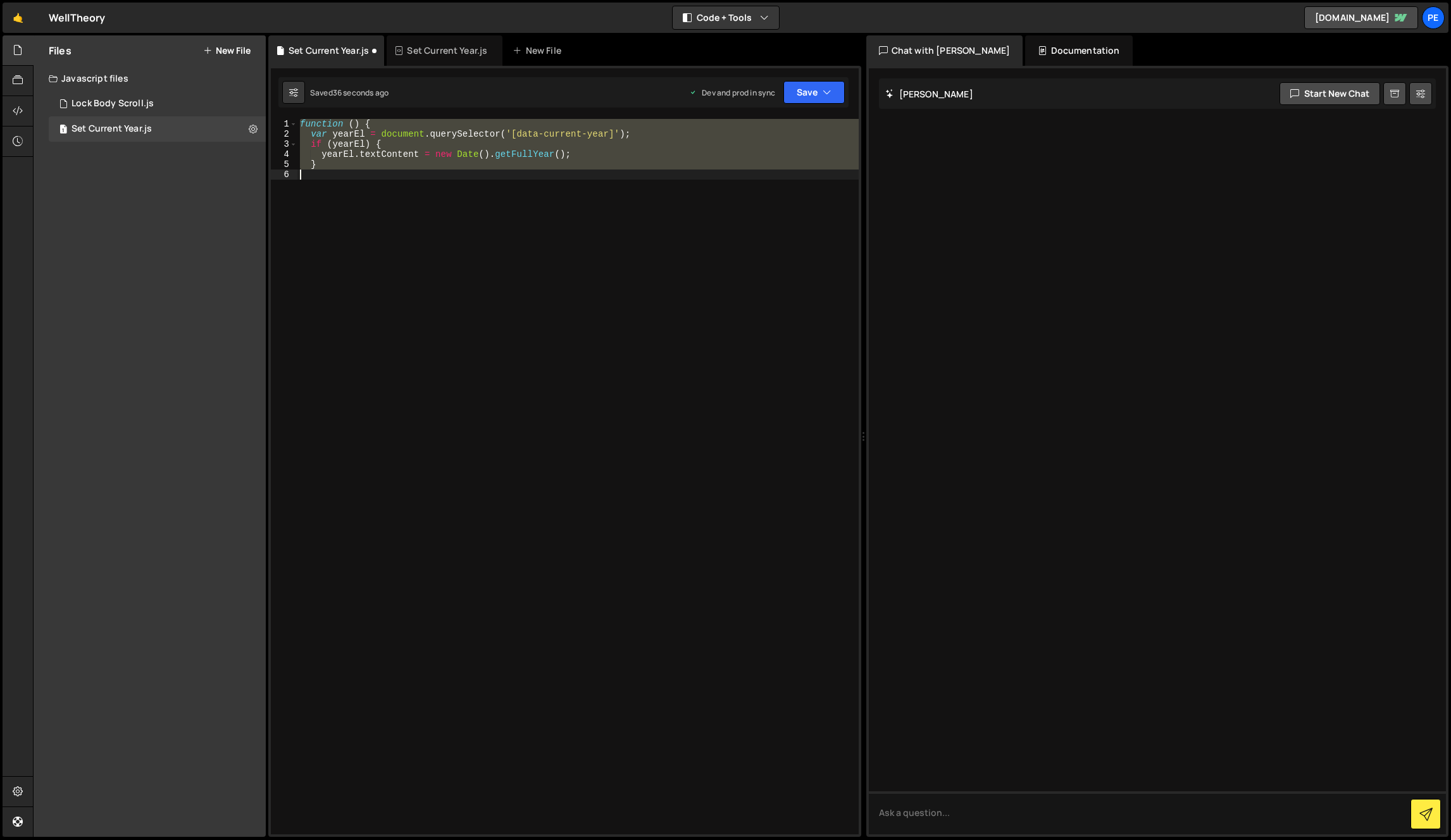
click at [541, 280] on div "function ( ) { var yearEl = document . querySelector ( '[data-current-year]' ) …" at bounding box center [578, 477] width 561 height 716
type textarea "}"
click at [575, 292] on div "function ( ) { var yearEl = document . querySelector ( '[data-current-year]' ) …" at bounding box center [578, 487] width 561 height 736
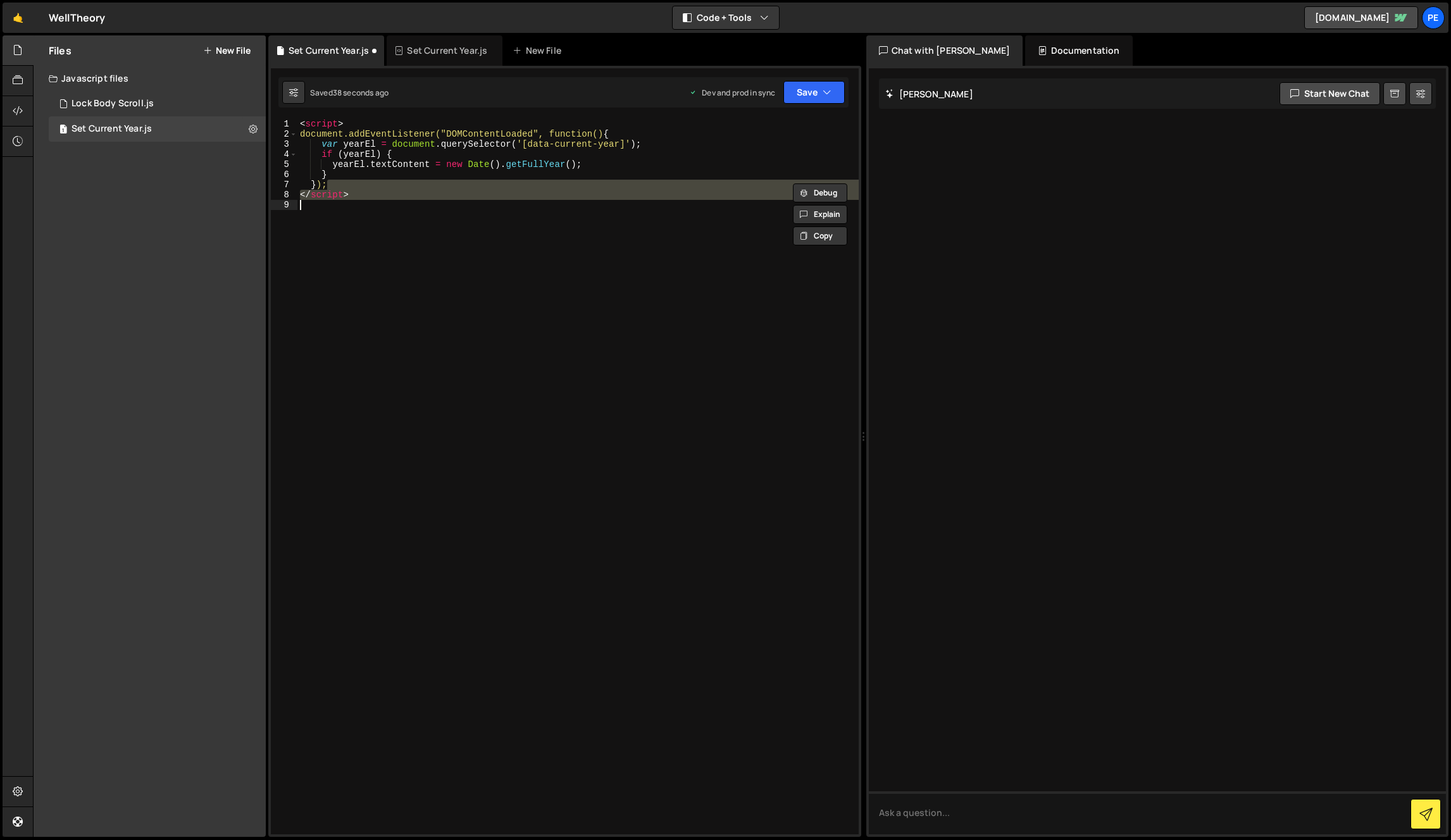
type textarea "// <p>© <span id="current-year"></span> ACME. All rights reserved.</p>"
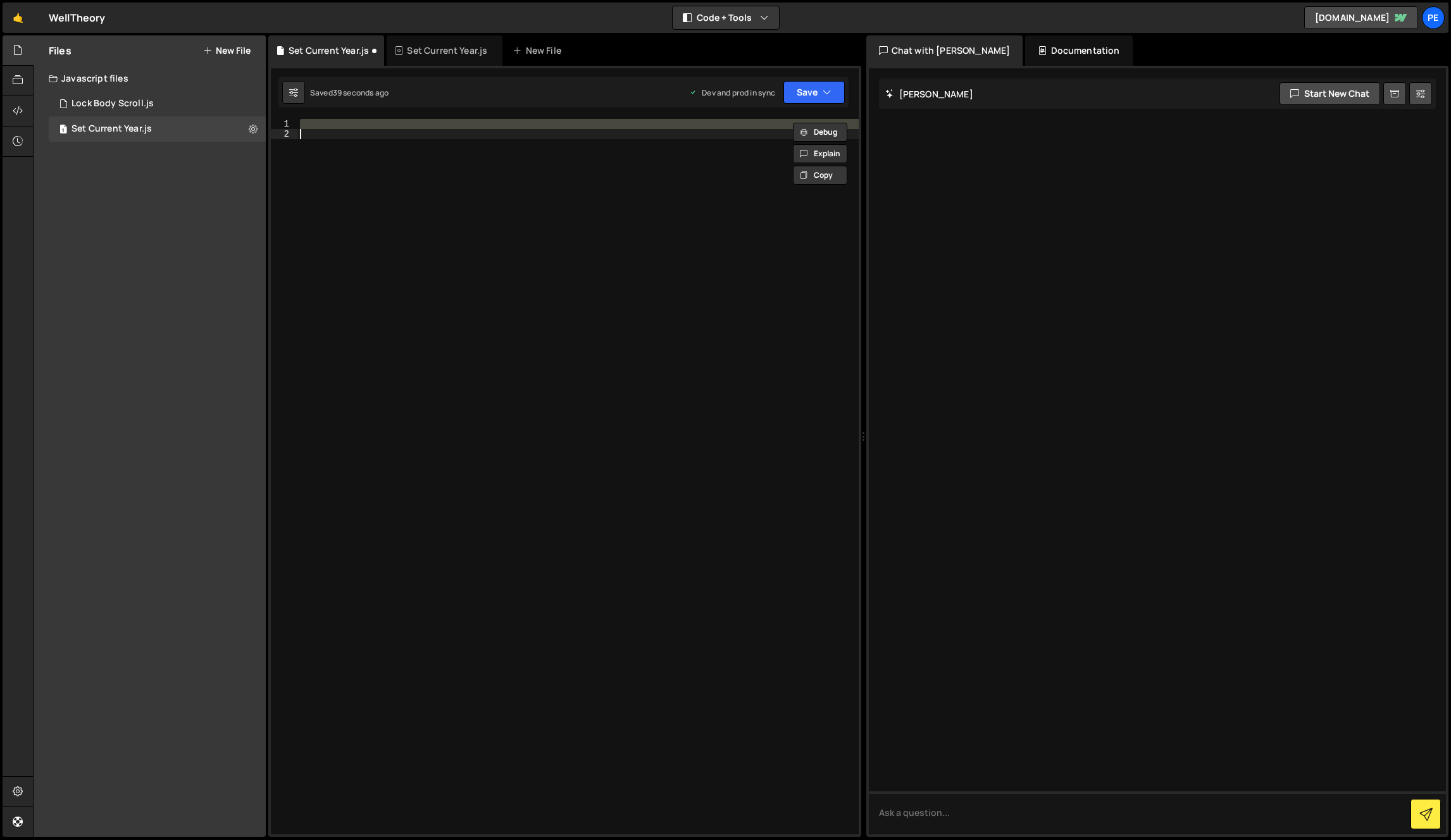
type textarea "// <p>© <span id="current-year"></span> ACME. All rights reserved.</p>"
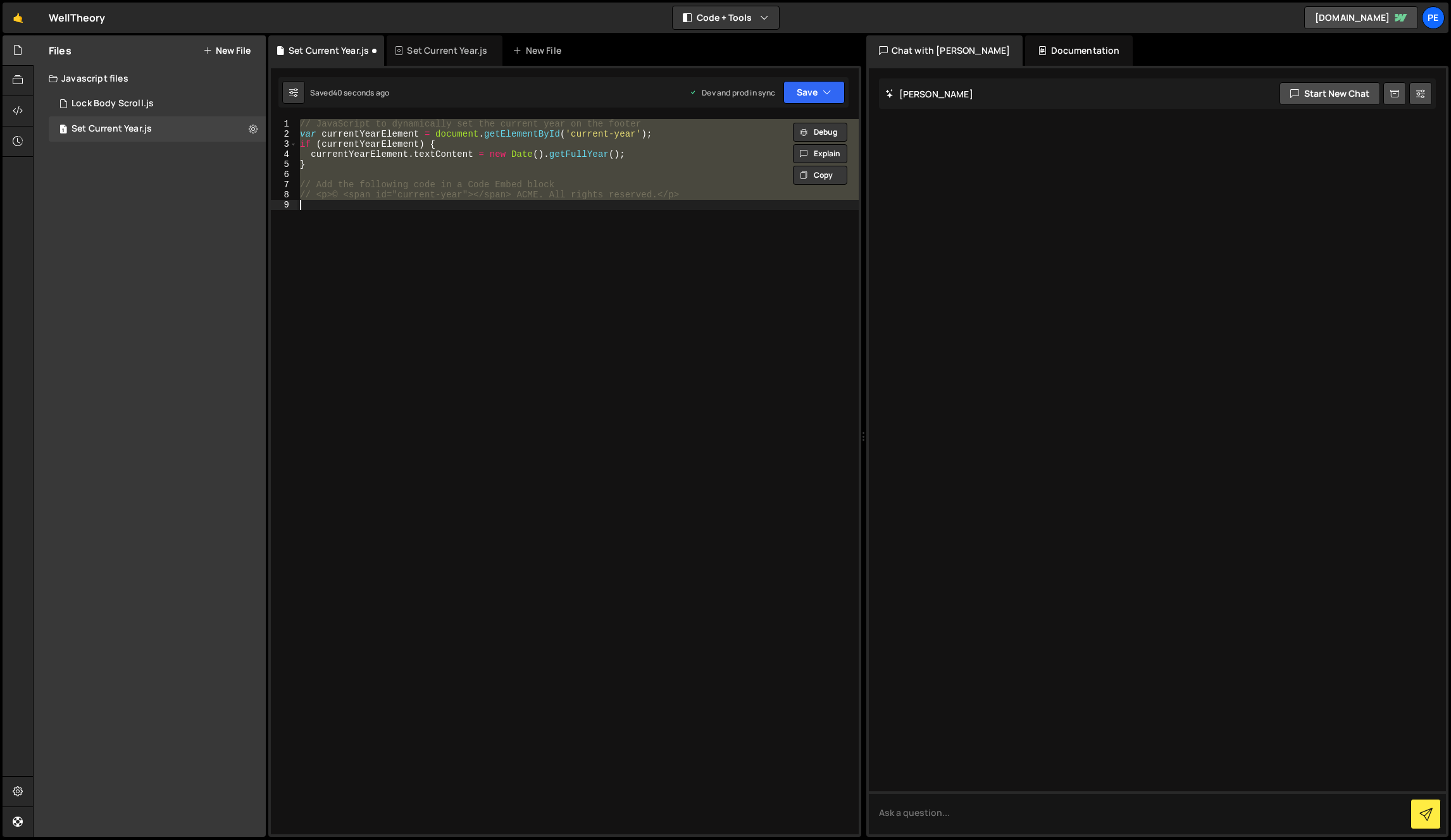
drag, startPoint x: 477, startPoint y: 278, endPoint x: 470, endPoint y: 270, distance: 10.6
click at [477, 278] on div "// JavaScript to dynamically set the current year on the footer var currentYear…" at bounding box center [578, 477] width 561 height 716
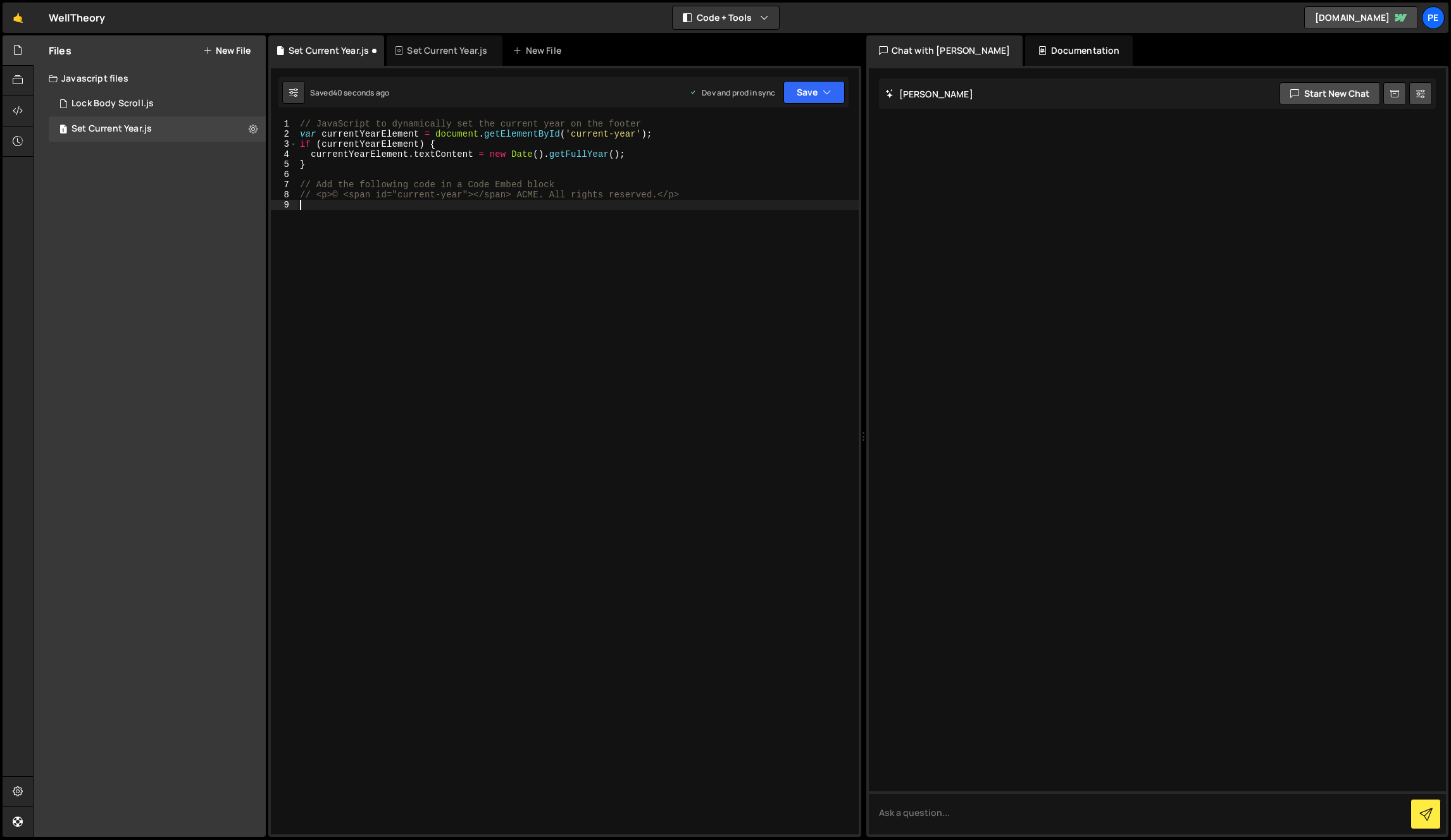
click at [413, 202] on div "// JavaScript to dynamically set the current year on the footer var currentYear…" at bounding box center [578, 487] width 561 height 736
drag, startPoint x: 564, startPoint y: 169, endPoint x: 557, endPoint y: 166, distance: 7.6
click at [564, 169] on div "// JavaScript to dynamically set the current year on the footer var currentYear…" at bounding box center [578, 487] width 561 height 736
click at [642, 190] on div "// JavaScript to dynamically set the current year on the footer var currentYear…" at bounding box center [578, 487] width 561 height 736
type textarea "// <p>© <span id="current-year"></span> ACME. All rights reserved.</p>"
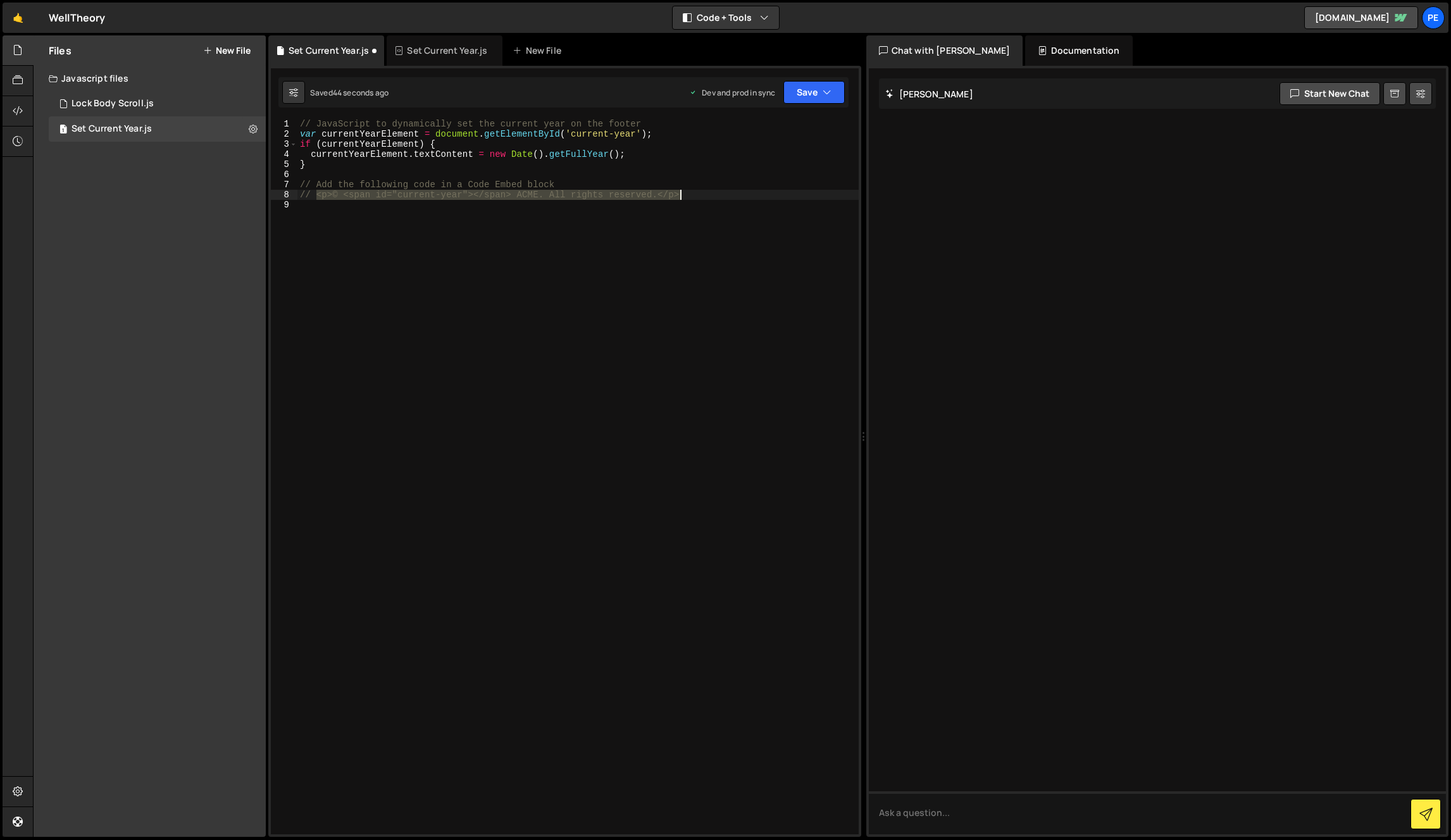
drag, startPoint x: 316, startPoint y: 195, endPoint x: 698, endPoint y: 194, distance: 382.0
click at [698, 194] on div "// JavaScript to dynamically set the current year on the footer var currentYear…" at bounding box center [578, 487] width 561 height 736
click at [601, 249] on div "// JavaScript to dynamically set the current year on the footer var currentYear…" at bounding box center [578, 487] width 561 height 736
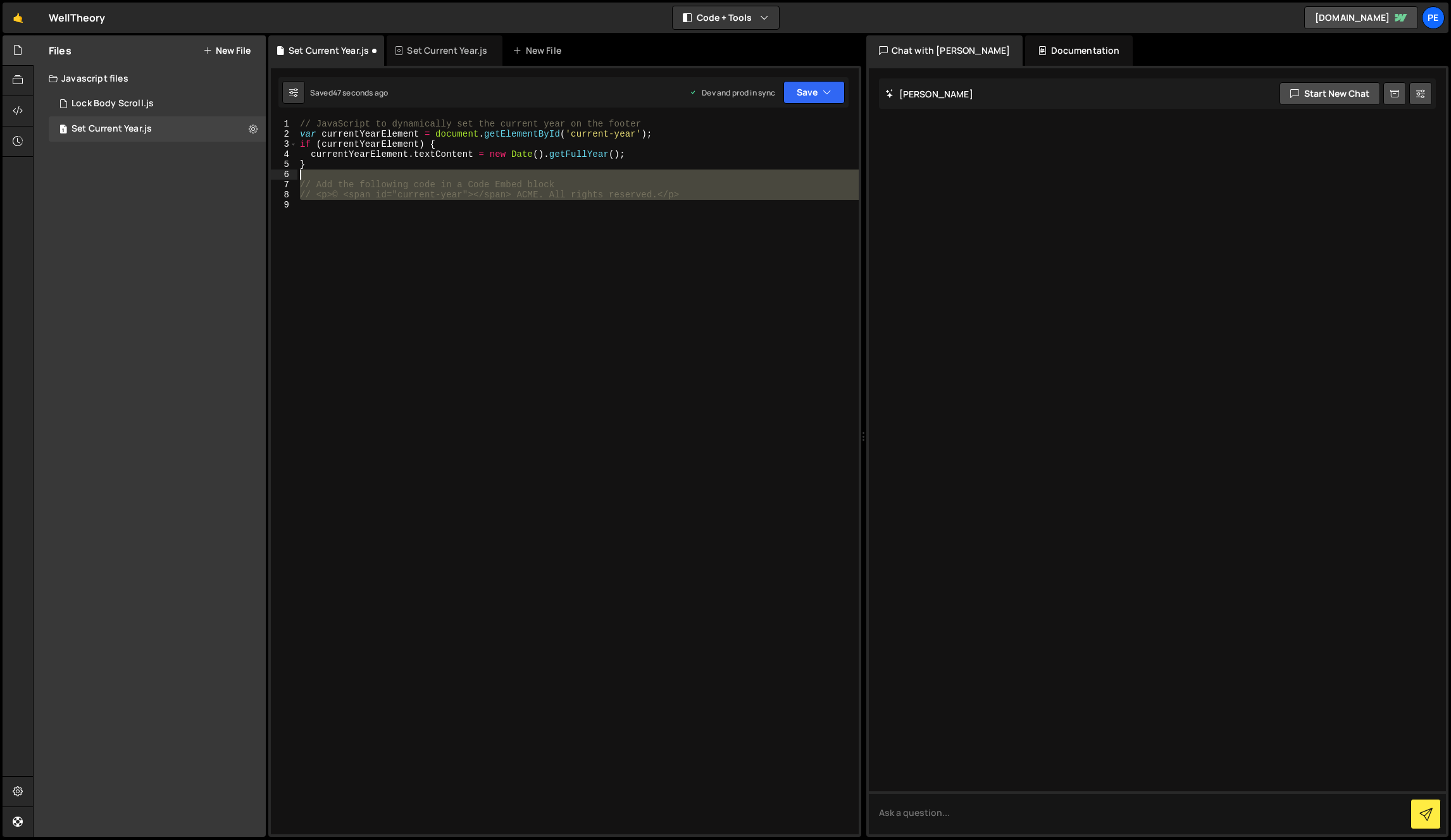
drag, startPoint x: 581, startPoint y: 342, endPoint x: 280, endPoint y: 170, distance: 346.7
click at [280, 170] on div "1 2 3 4 5 6 7 8 9 // JavaScript to dynamically set the current year on the foot…" at bounding box center [565, 477] width 588 height 716
type textarea "// Add the following code in a Code Embed block"
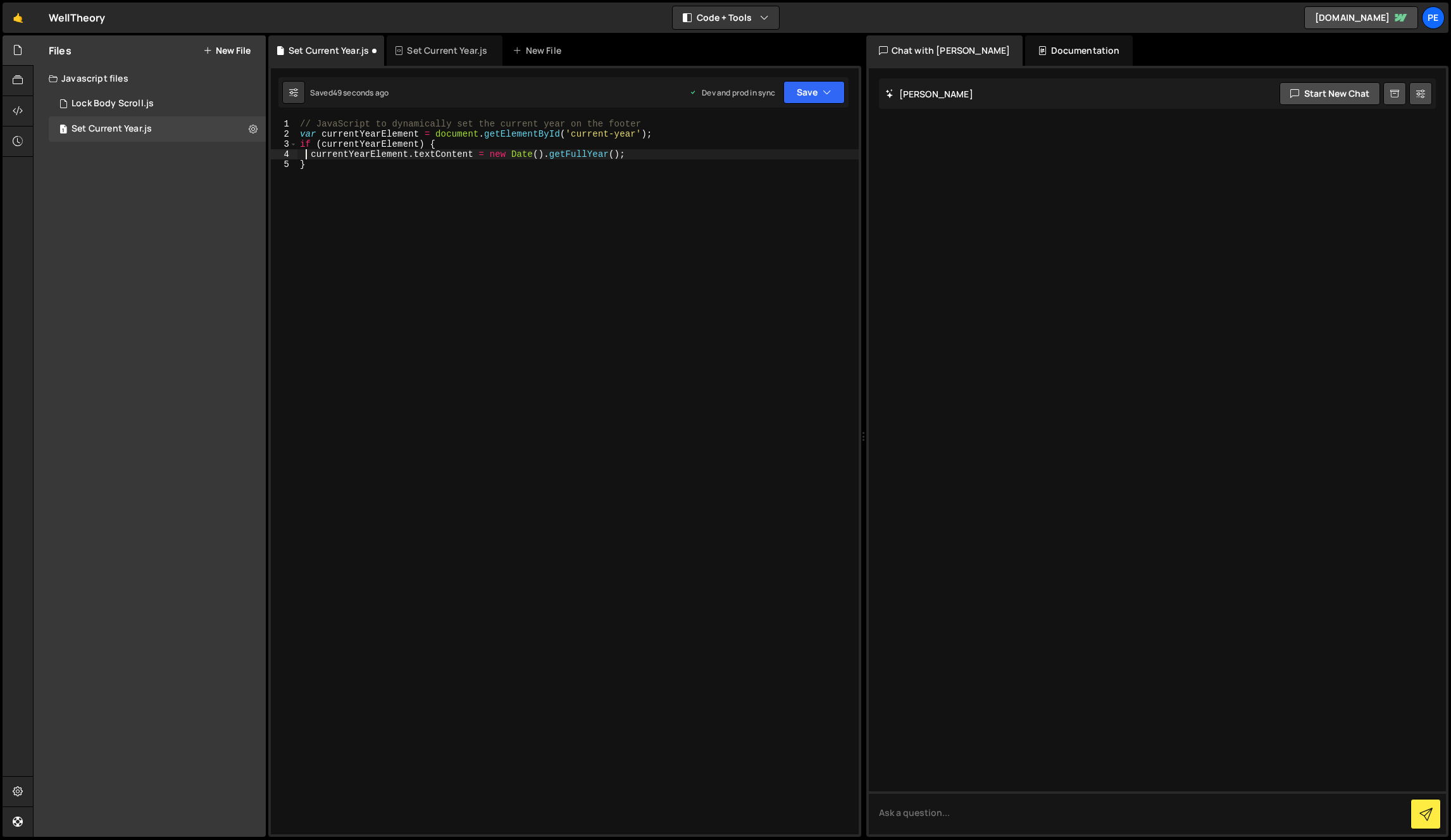
type textarea "// JavaScript to dynamically set the current year on the footer"
type textarea "var currentYearElement = document.getElementById('current-year');"
